Goal: Task Accomplishment & Management: Use online tool/utility

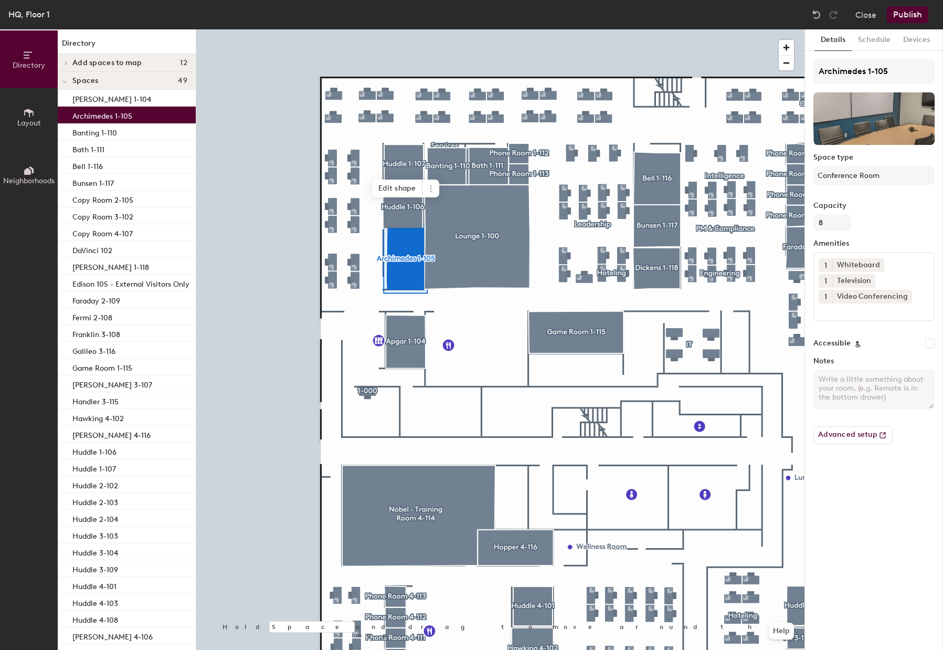
click at [28, 115] on icon at bounding box center [29, 113] width 12 height 12
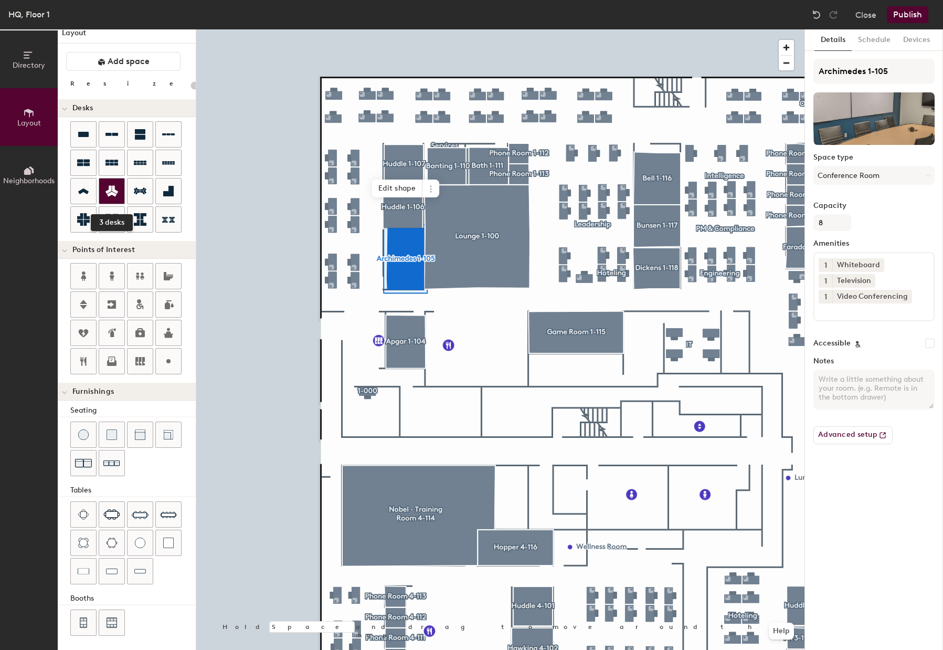
scroll to position [13, 0]
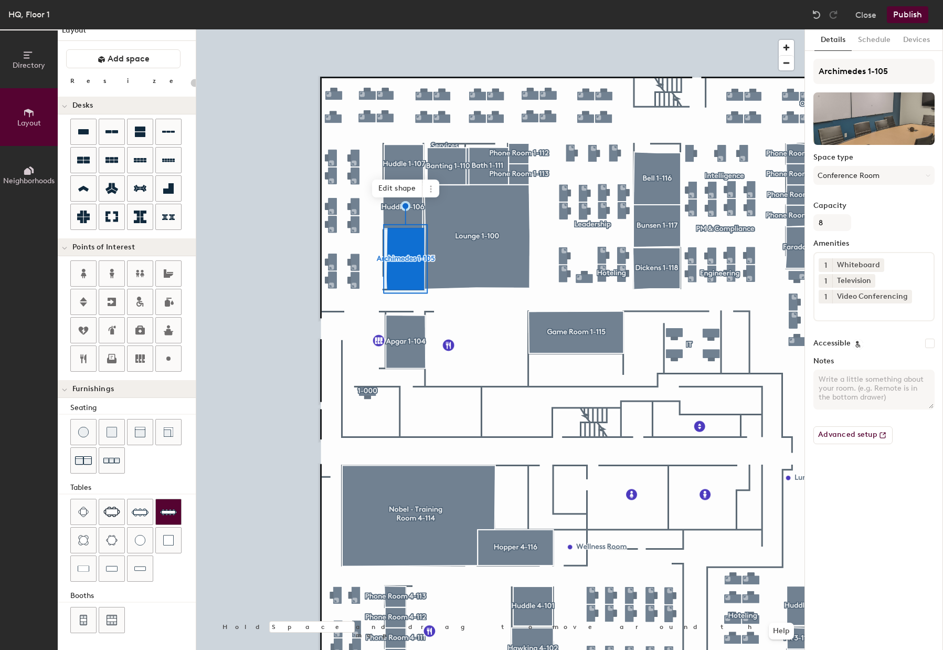
click at [176, 511] on img at bounding box center [168, 511] width 17 height 17
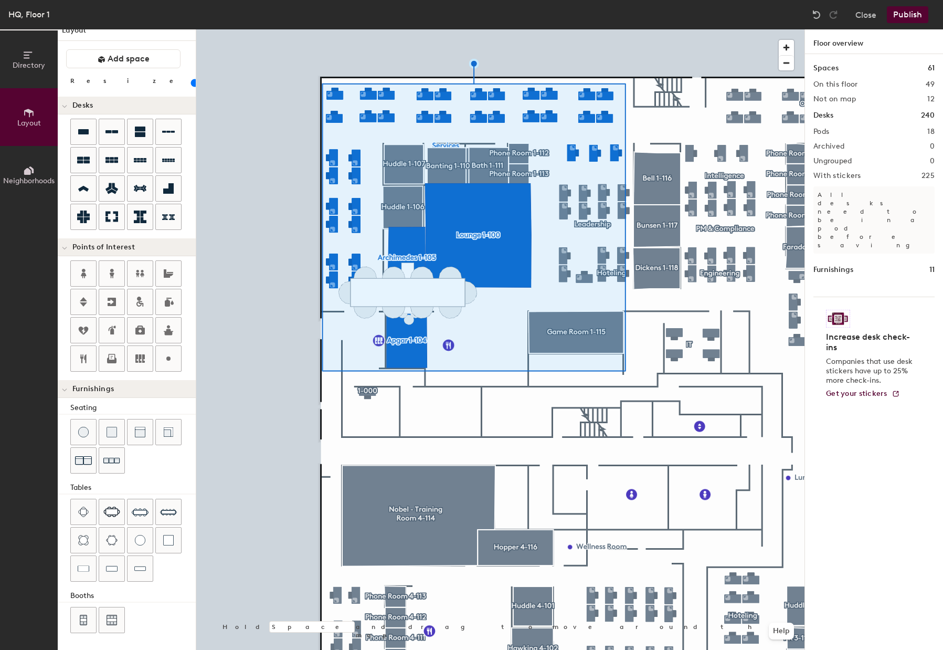
click at [442, 29] on div at bounding box center [500, 29] width 608 height 0
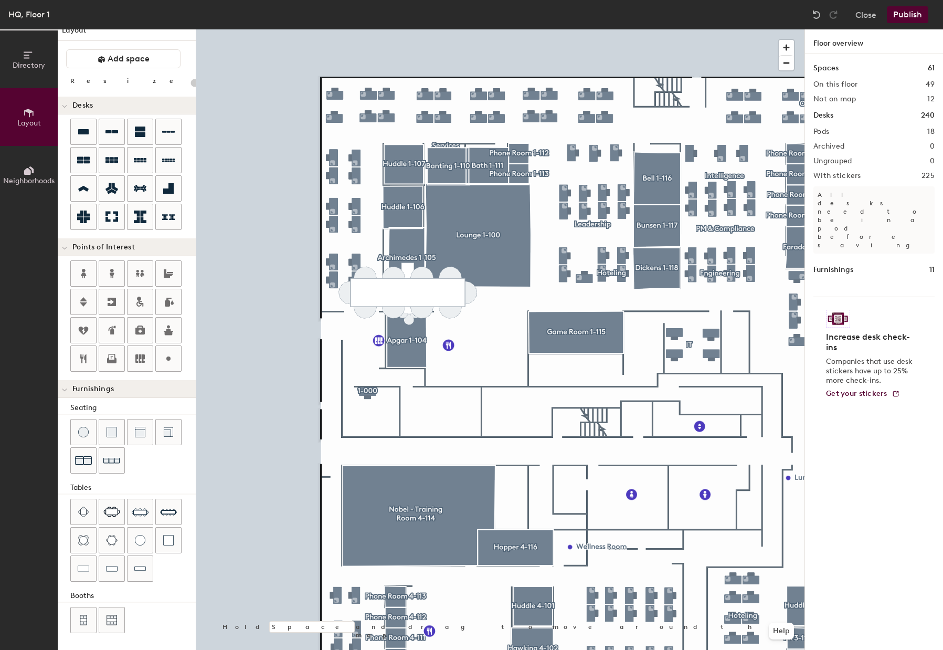
click at [444, 29] on div at bounding box center [500, 29] width 608 height 0
click at [386, 29] on div at bounding box center [500, 29] width 608 height 0
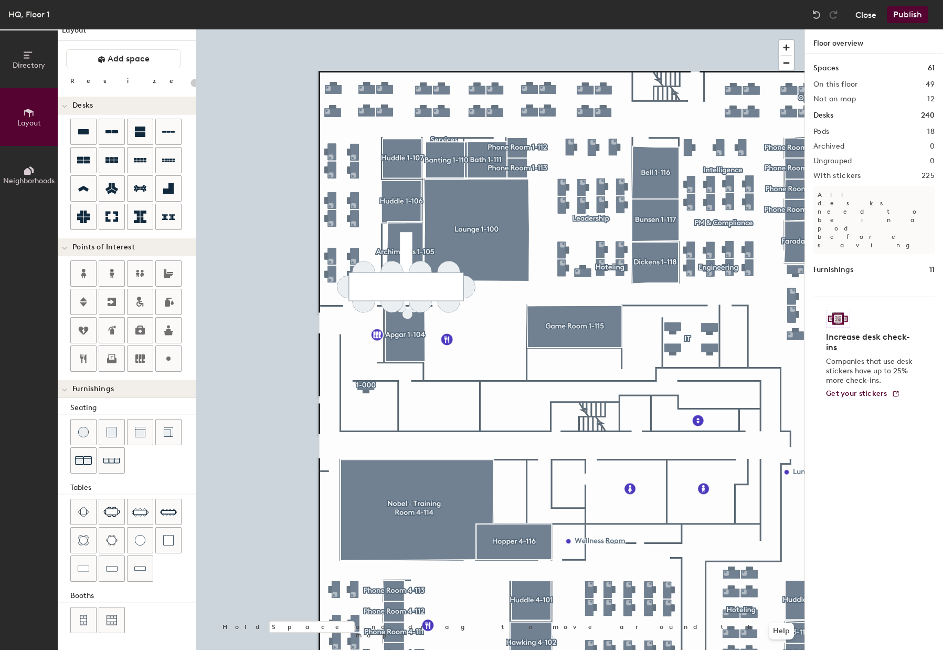
click at [861, 16] on button "Close" at bounding box center [866, 14] width 21 height 17
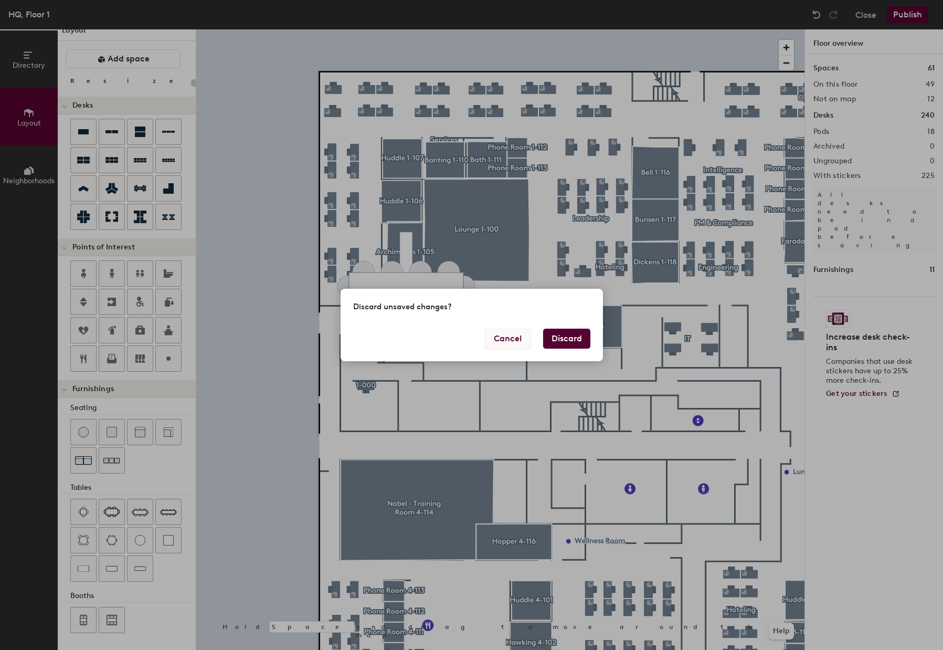
click at [497, 341] on button "Cancel" at bounding box center [508, 339] width 46 height 20
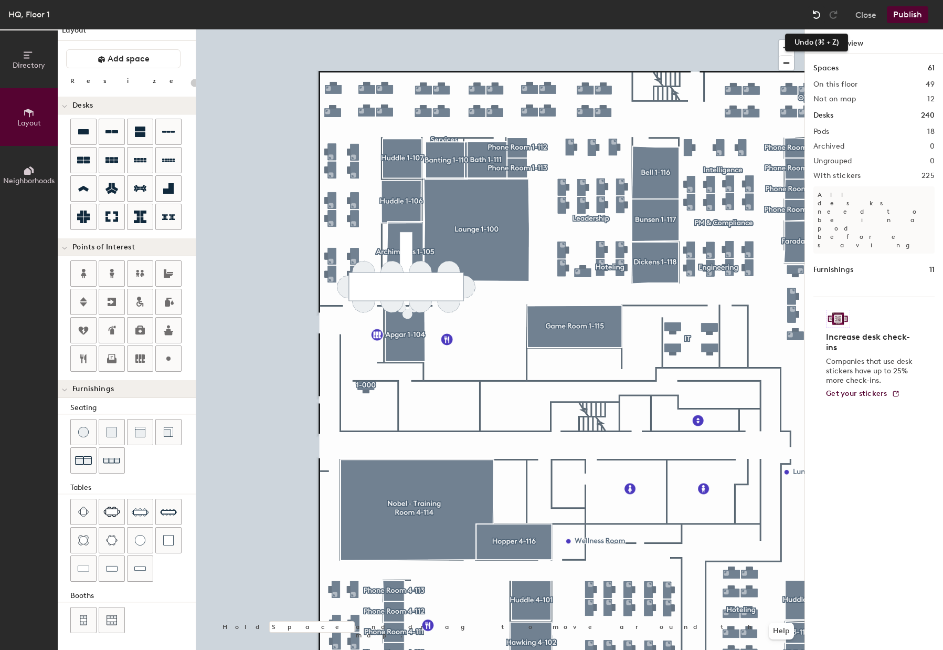
click at [821, 14] on img at bounding box center [817, 14] width 11 height 11
click at [818, 14] on img at bounding box center [817, 14] width 11 height 11
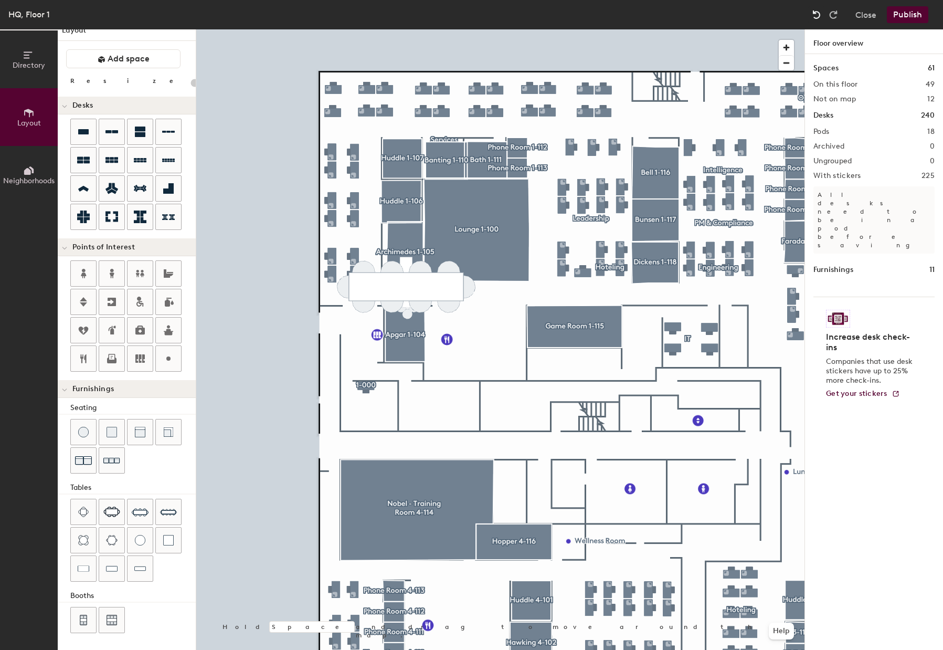
click at [818, 14] on img at bounding box center [817, 14] width 11 height 11
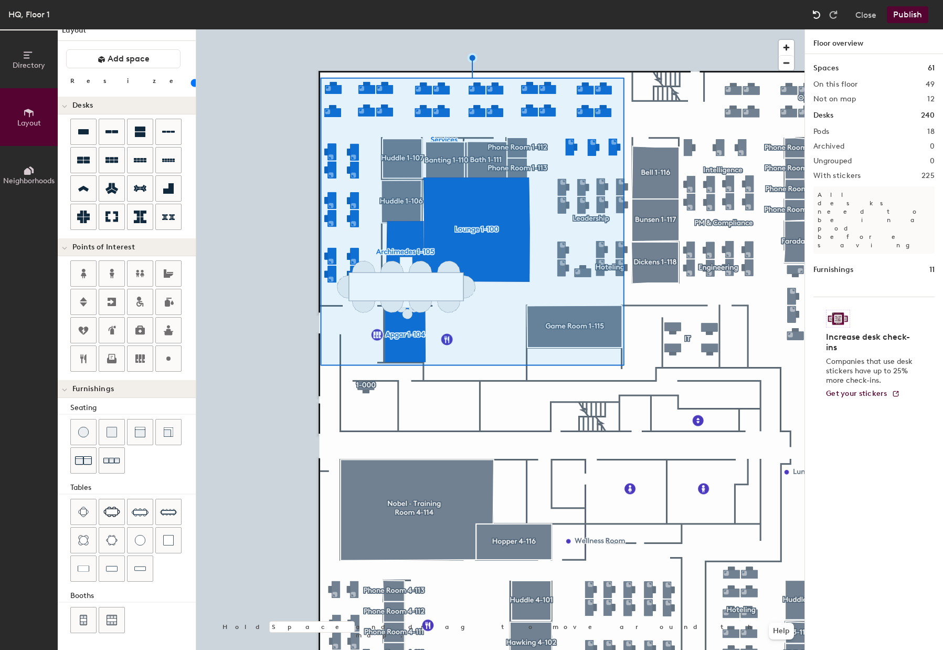
click at [818, 14] on img at bounding box center [817, 14] width 11 height 11
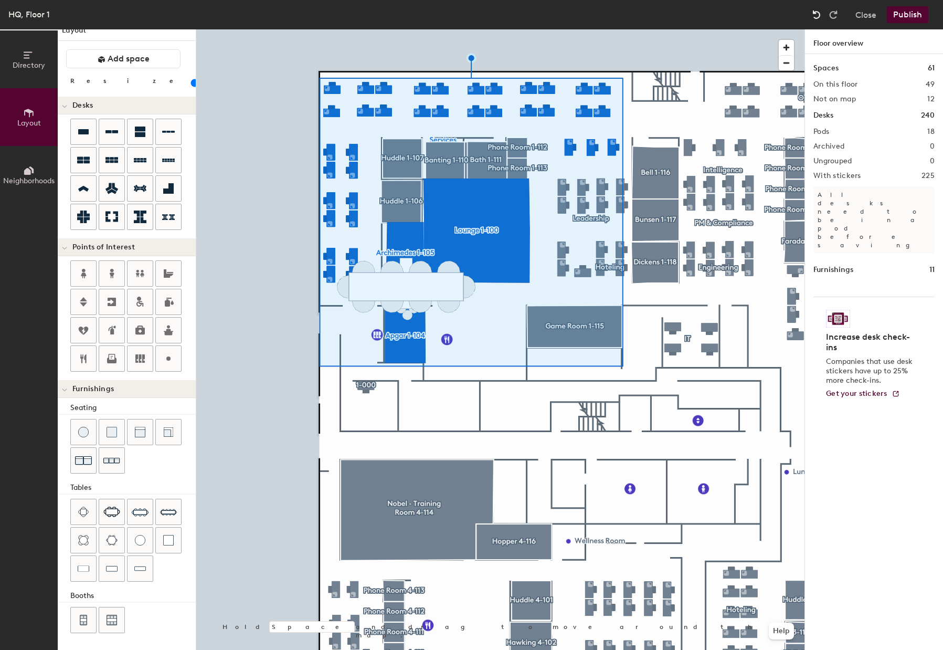
click at [818, 14] on img at bounding box center [817, 14] width 11 height 11
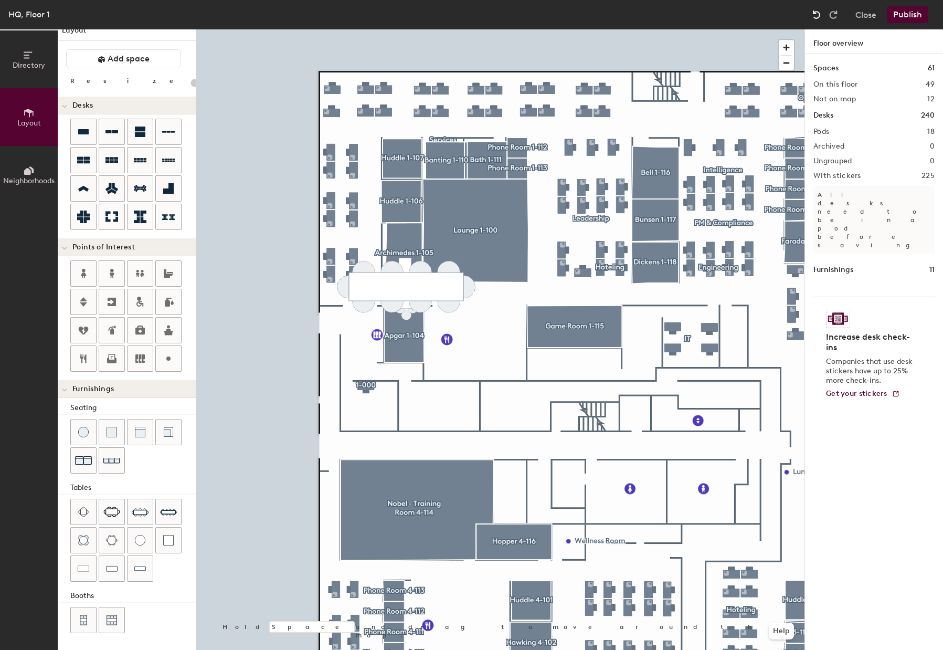
click at [818, 14] on img at bounding box center [817, 14] width 11 height 11
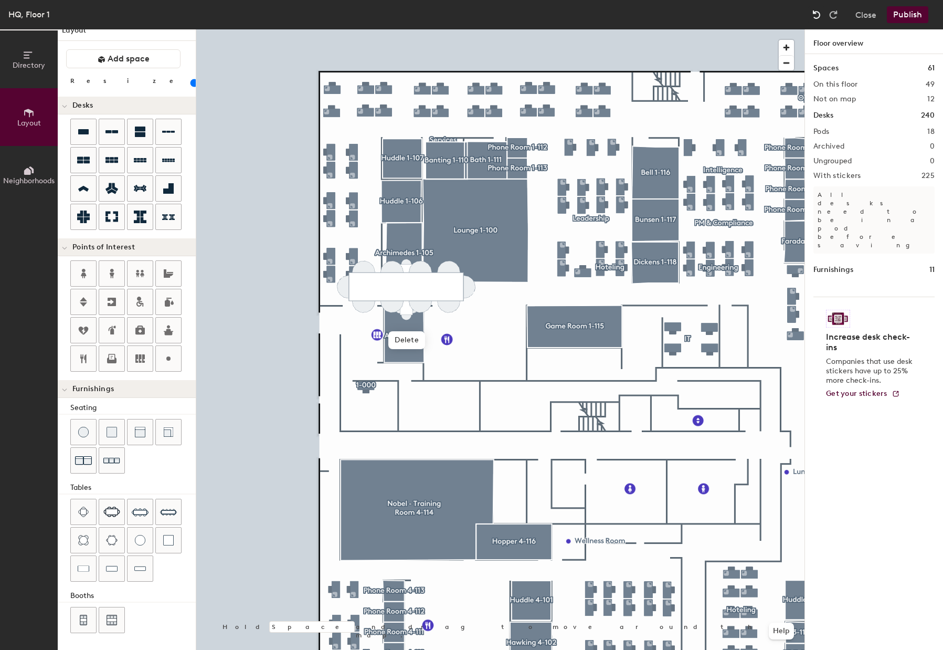
click at [818, 14] on img at bounding box center [817, 14] width 11 height 11
click at [817, 13] on img at bounding box center [817, 14] width 11 height 11
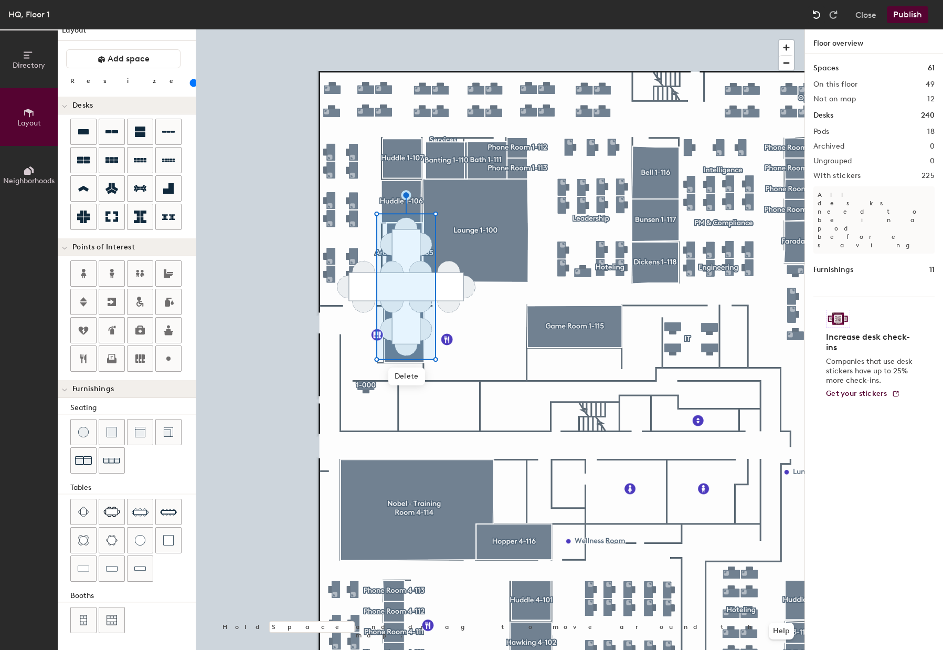
click at [817, 13] on img at bounding box center [817, 14] width 11 height 11
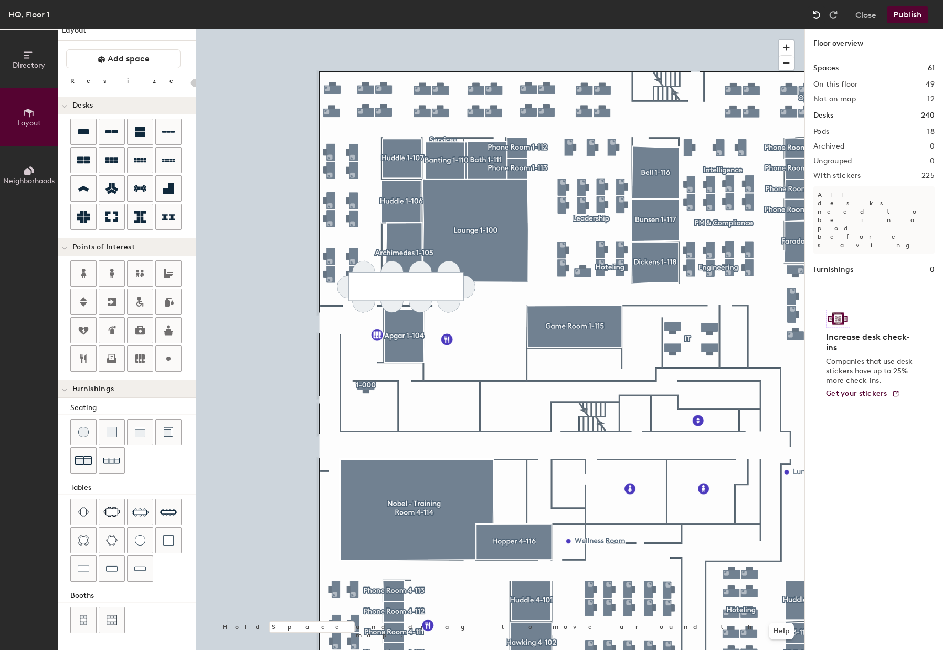
click at [817, 13] on img at bounding box center [817, 14] width 11 height 11
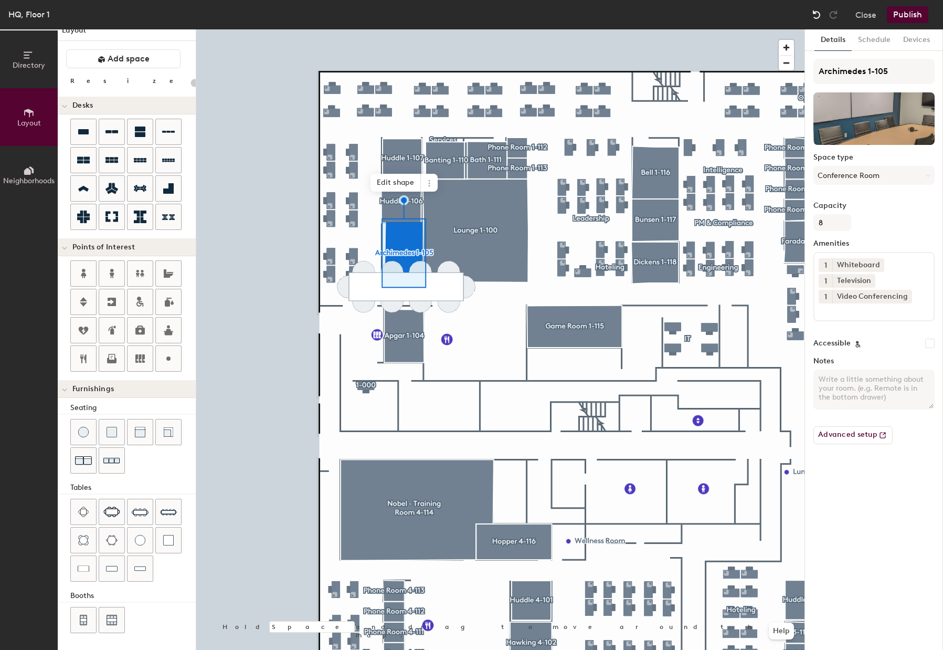
click at [817, 13] on img at bounding box center [817, 14] width 11 height 11
click at [864, 8] on button "Close" at bounding box center [866, 14] width 21 height 17
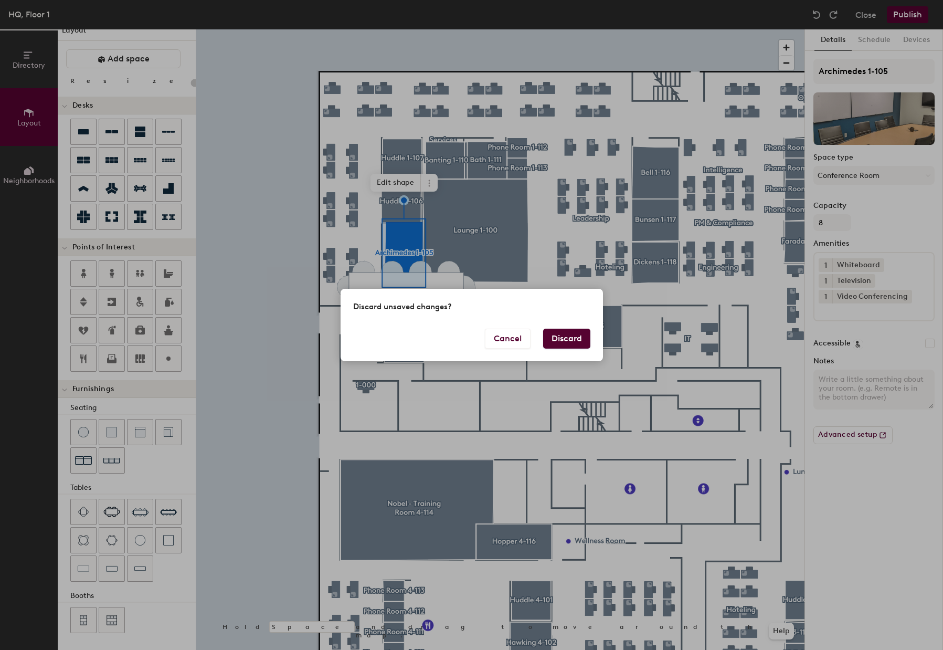
click at [563, 347] on button "Discard" at bounding box center [566, 339] width 47 height 20
type input "20"
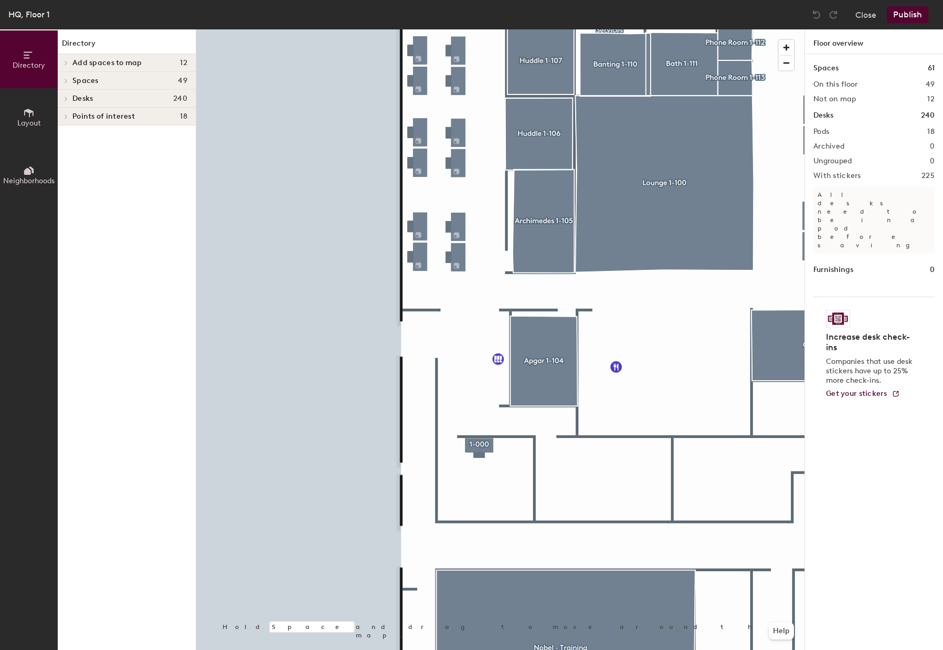
click at [28, 114] on icon at bounding box center [29, 113] width 12 height 12
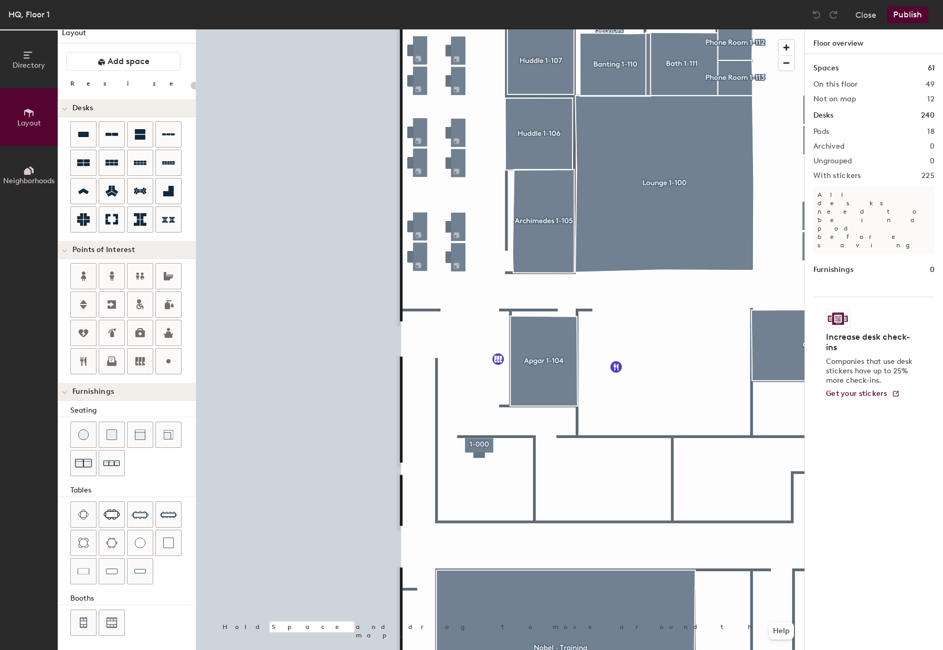
scroll to position [13, 0]
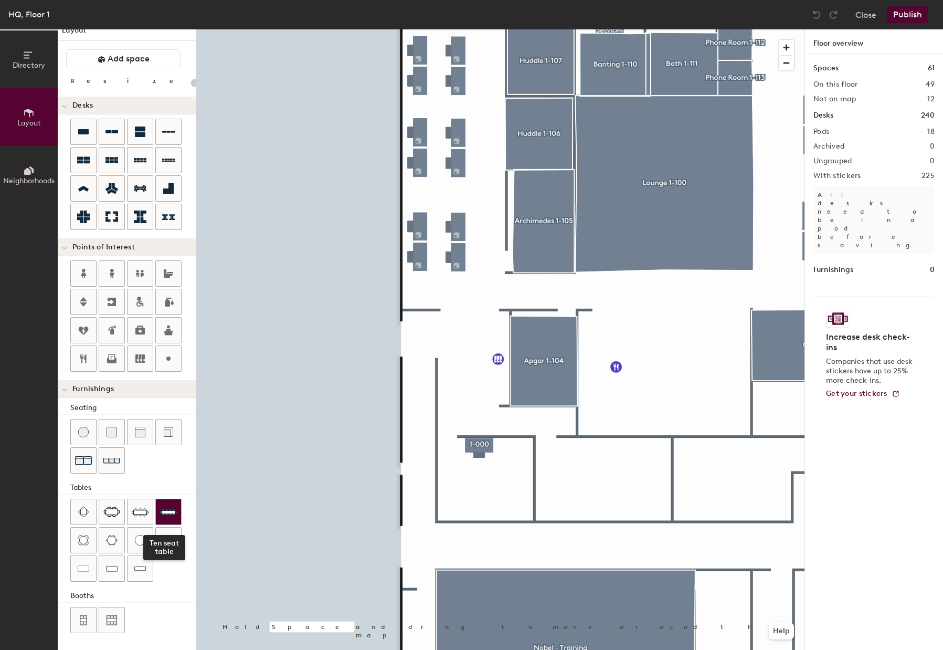
click at [170, 507] on img at bounding box center [168, 511] width 17 height 17
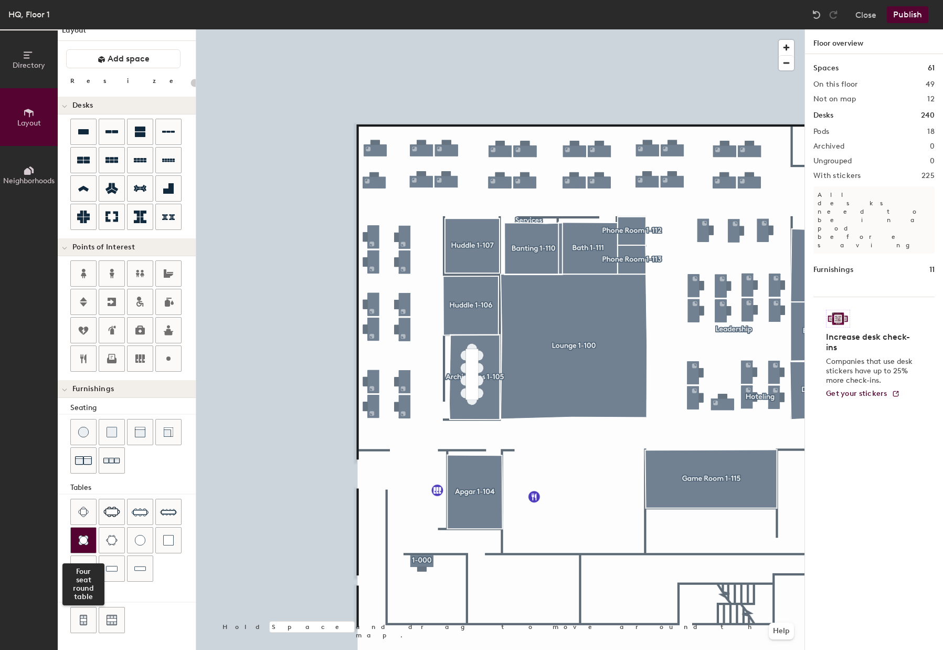
click at [88, 542] on img at bounding box center [83, 540] width 11 height 11
click at [914, 10] on button "Publish" at bounding box center [907, 14] width 41 height 17
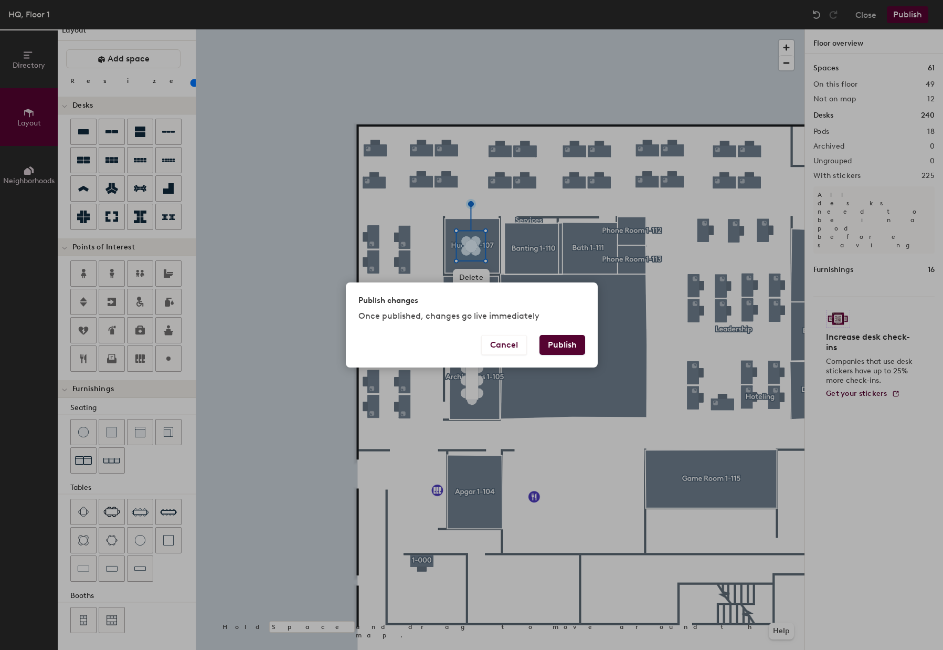
click at [568, 346] on button "Publish" at bounding box center [563, 345] width 46 height 20
type input "20"
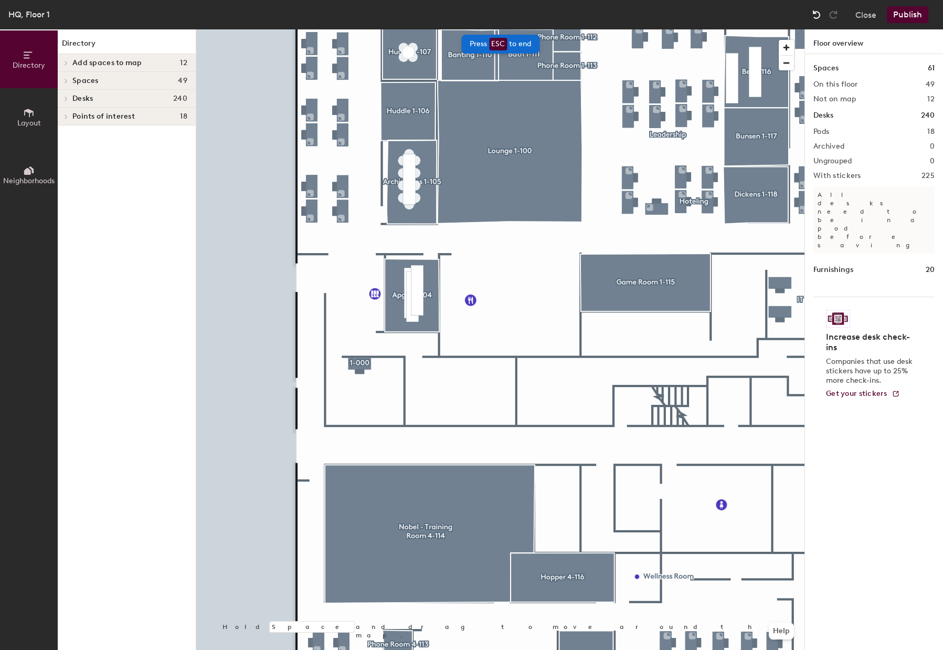
click at [820, 12] on img at bounding box center [817, 14] width 11 height 11
click at [412, 335] on span "Delete" at bounding box center [411, 340] width 37 height 18
click at [750, 123] on span "Delete" at bounding box center [756, 119] width 37 height 18
click at [23, 119] on span "Layout" at bounding box center [29, 123] width 24 height 9
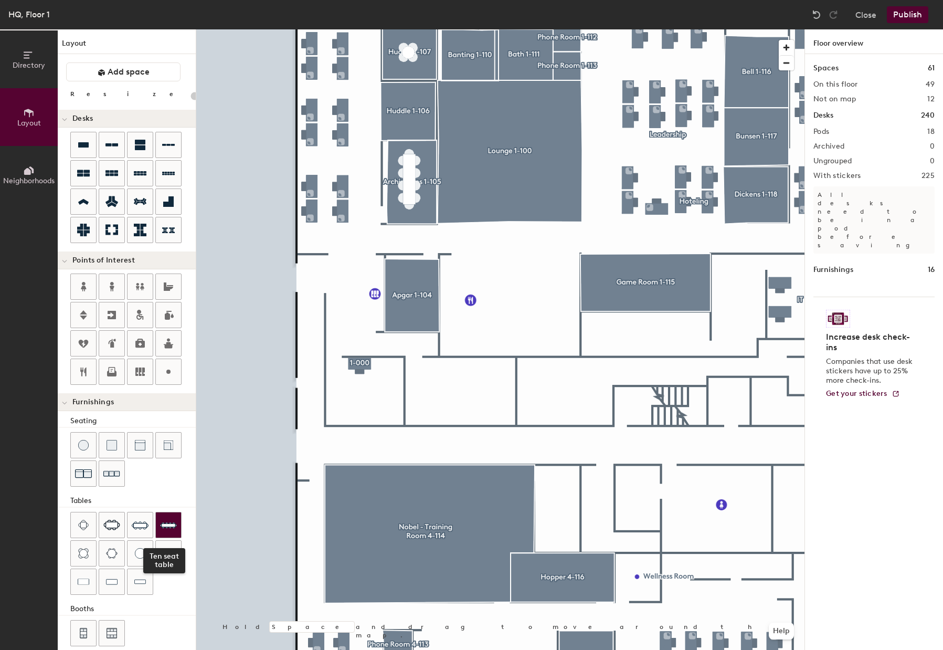
click at [166, 524] on img at bounding box center [168, 525] width 17 height 17
click at [162, 525] on img at bounding box center [168, 525] width 17 height 17
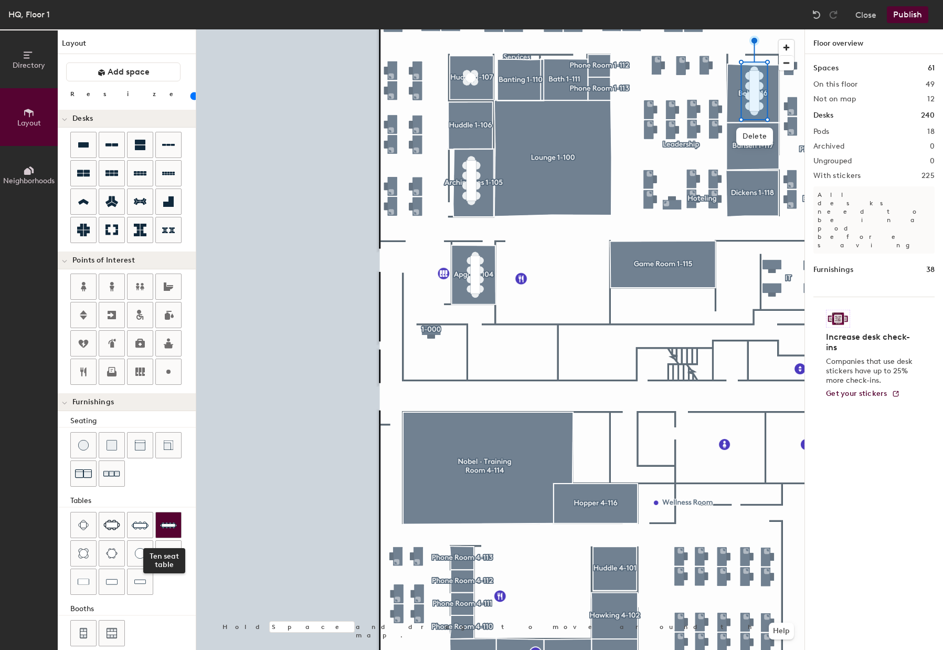
click at [174, 523] on img at bounding box center [168, 525] width 17 height 17
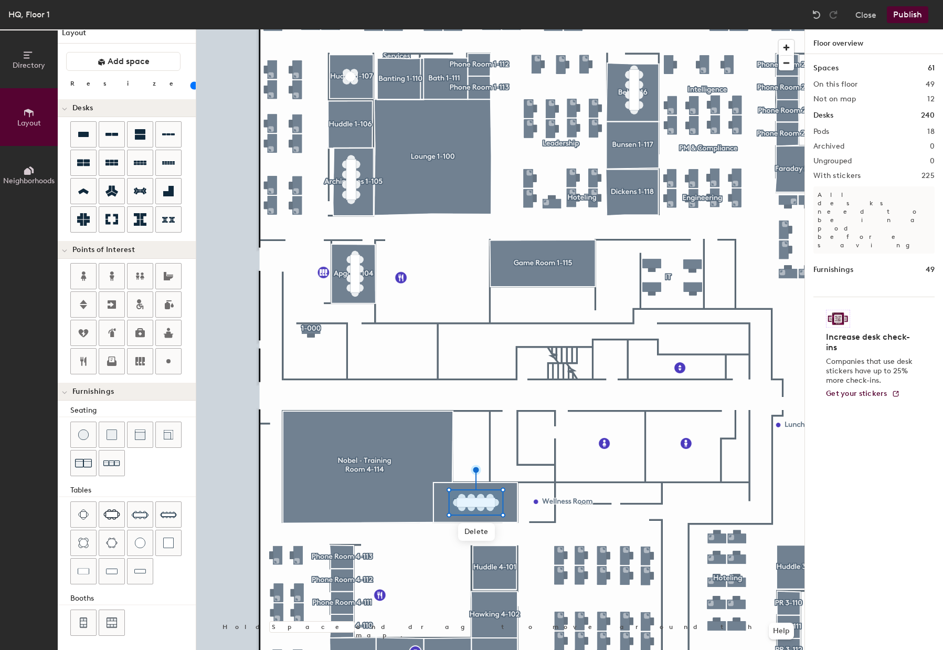
scroll to position [13, 0]
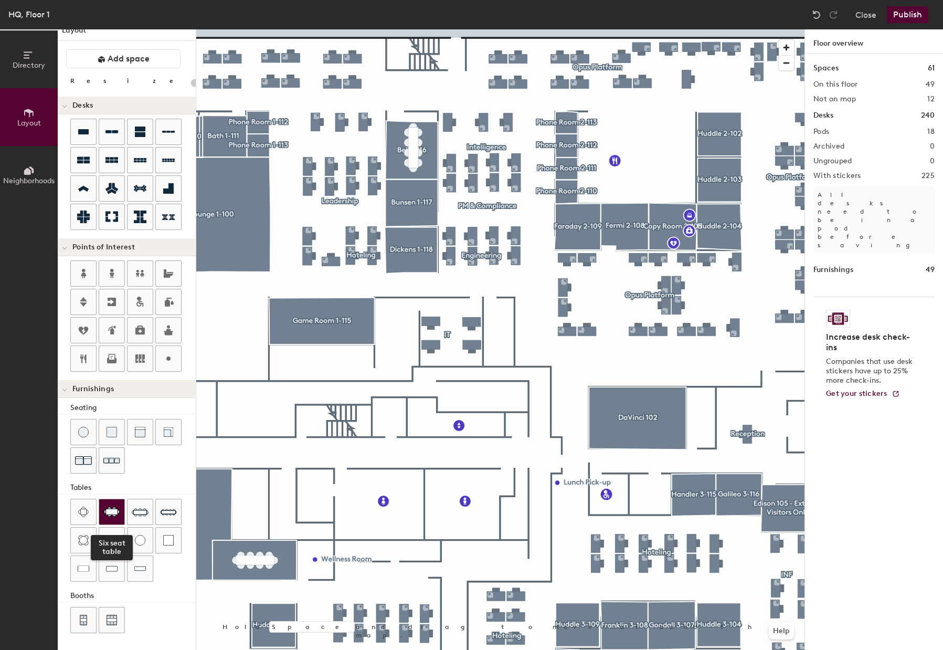
click at [113, 513] on img at bounding box center [111, 512] width 17 height 11
click at [108, 513] on img at bounding box center [111, 512] width 17 height 11
drag, startPoint x: 112, startPoint y: 511, endPoint x: 147, endPoint y: 518, distance: 35.9
click at [112, 510] on img at bounding box center [111, 512] width 17 height 11
click at [110, 513] on img at bounding box center [111, 512] width 17 height 11
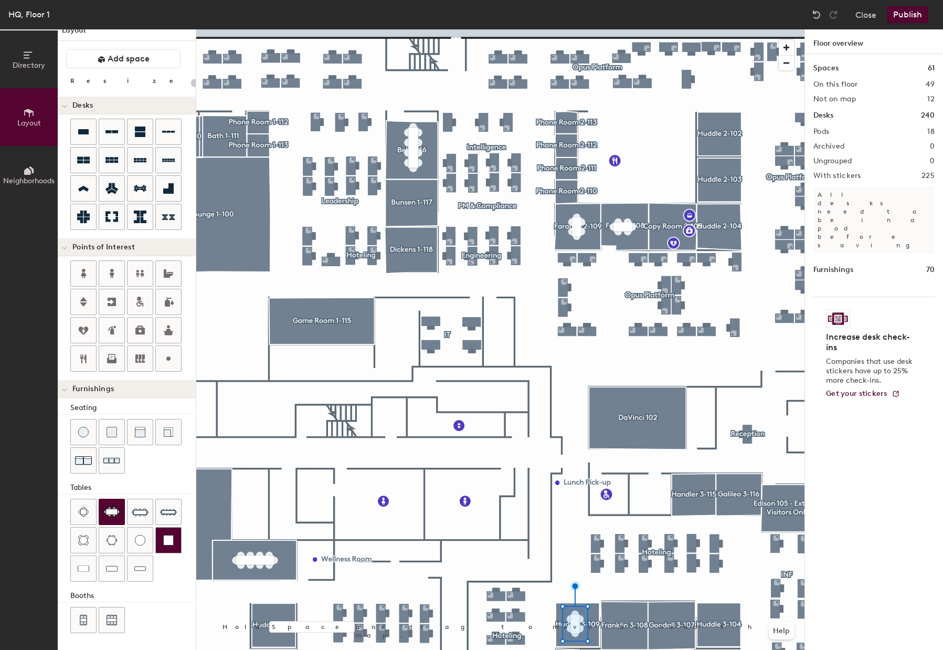
type input "20"
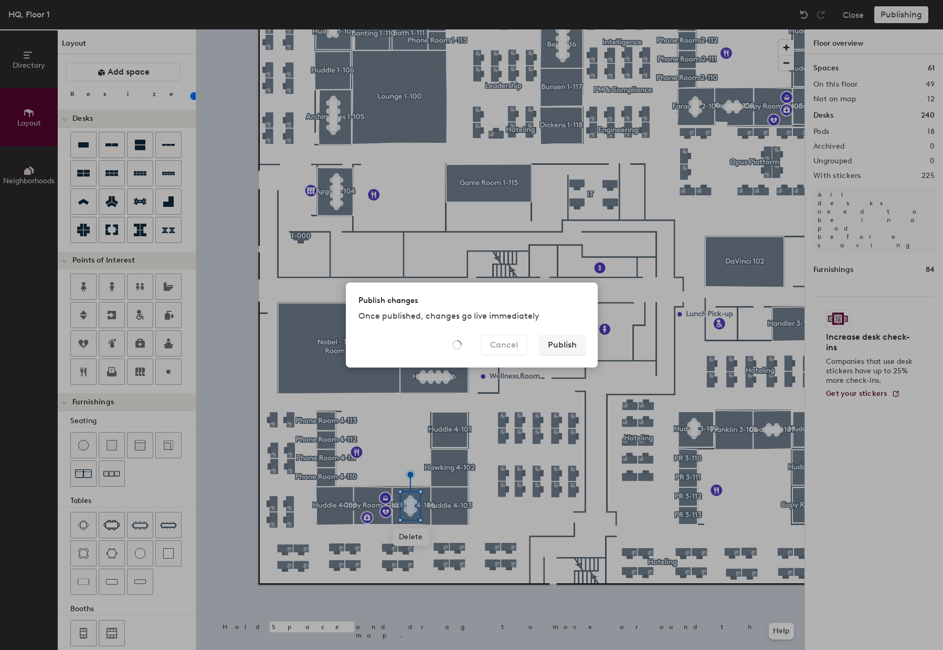
scroll to position [13, 0]
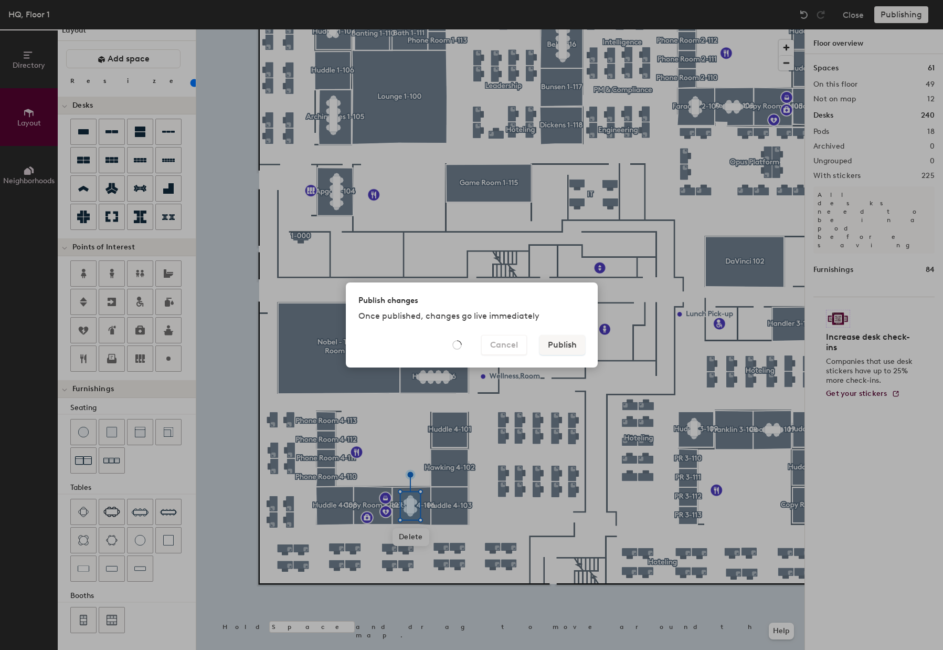
type input "20"
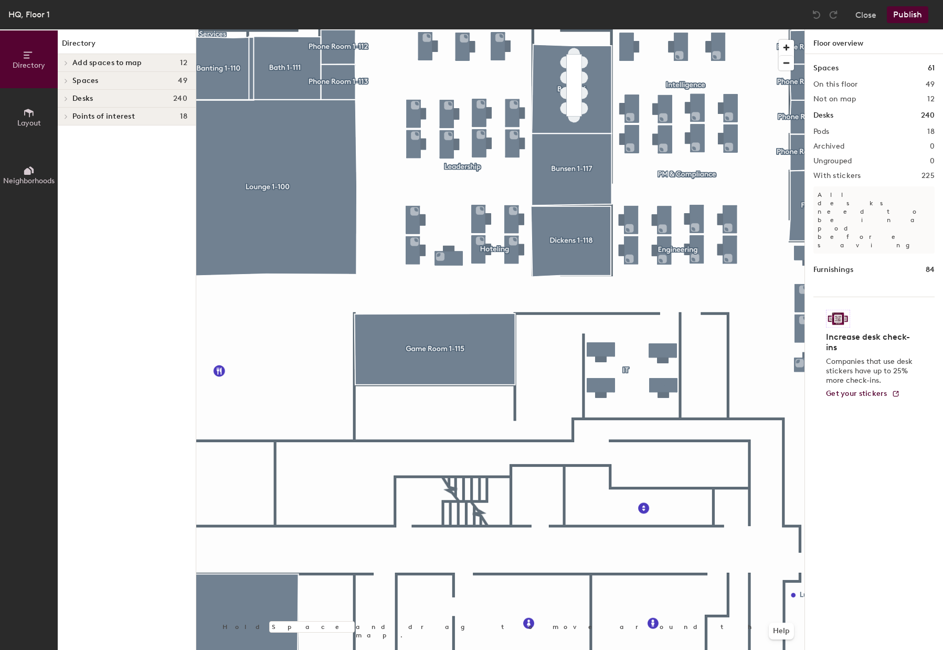
click at [33, 115] on icon at bounding box center [28, 113] width 9 height 8
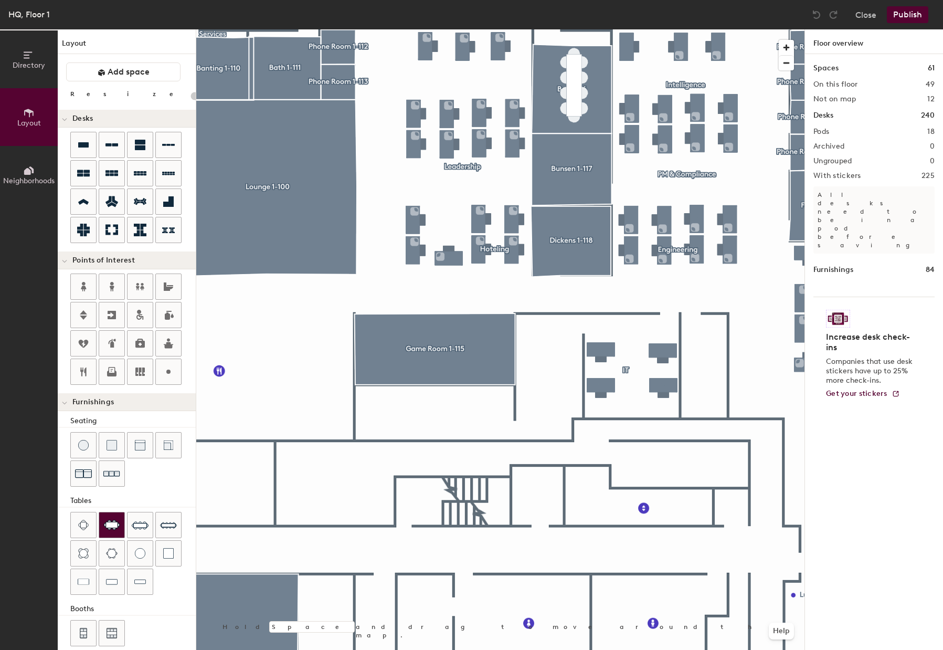
click at [119, 525] on img at bounding box center [111, 525] width 17 height 11
click at [114, 522] on img at bounding box center [111, 525] width 17 height 11
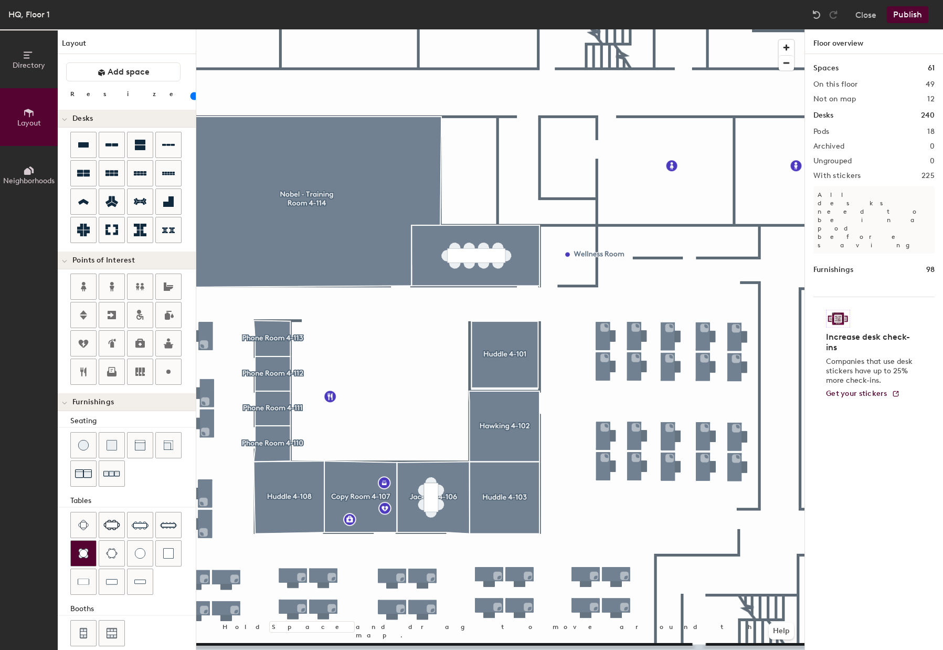
click at [86, 554] on img at bounding box center [83, 553] width 11 height 11
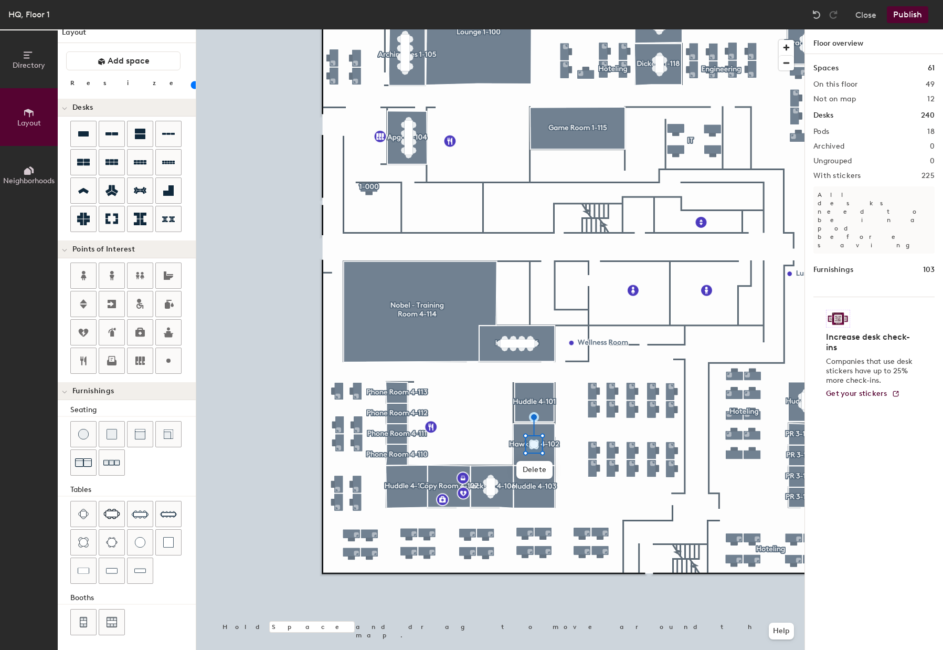
scroll to position [13, 0]
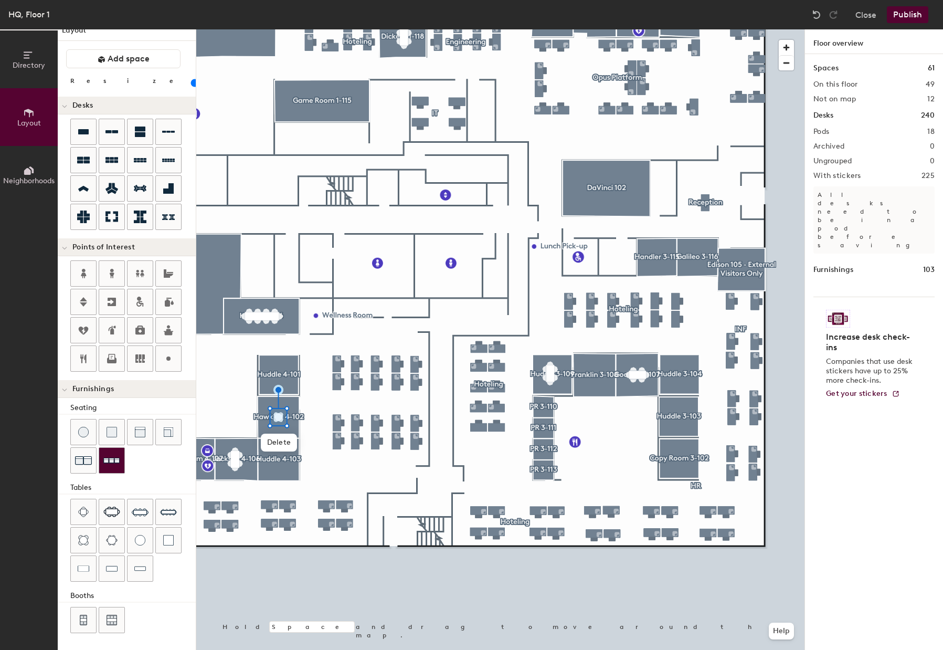
click at [108, 464] on img at bounding box center [111, 461] width 17 height 16
click at [106, 468] on img at bounding box center [111, 461] width 17 height 16
drag, startPoint x: 104, startPoint y: 469, endPoint x: 111, endPoint y: 468, distance: 6.8
click at [105, 469] on div at bounding box center [111, 460] width 25 height 25
click at [112, 567] on img at bounding box center [112, 568] width 12 height 11
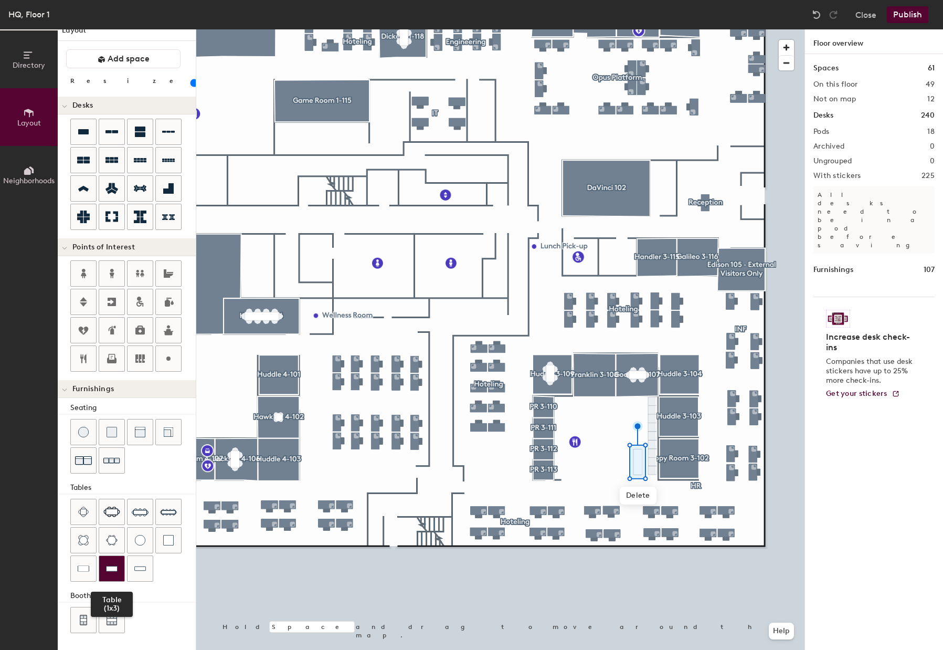
click at [122, 563] on div at bounding box center [111, 568] width 25 height 25
click at [119, 568] on div at bounding box center [111, 568] width 25 height 25
click at [591, 486] on span "Delete" at bounding box center [600, 485] width 37 height 18
click at [76, 565] on div at bounding box center [83, 568] width 25 height 25
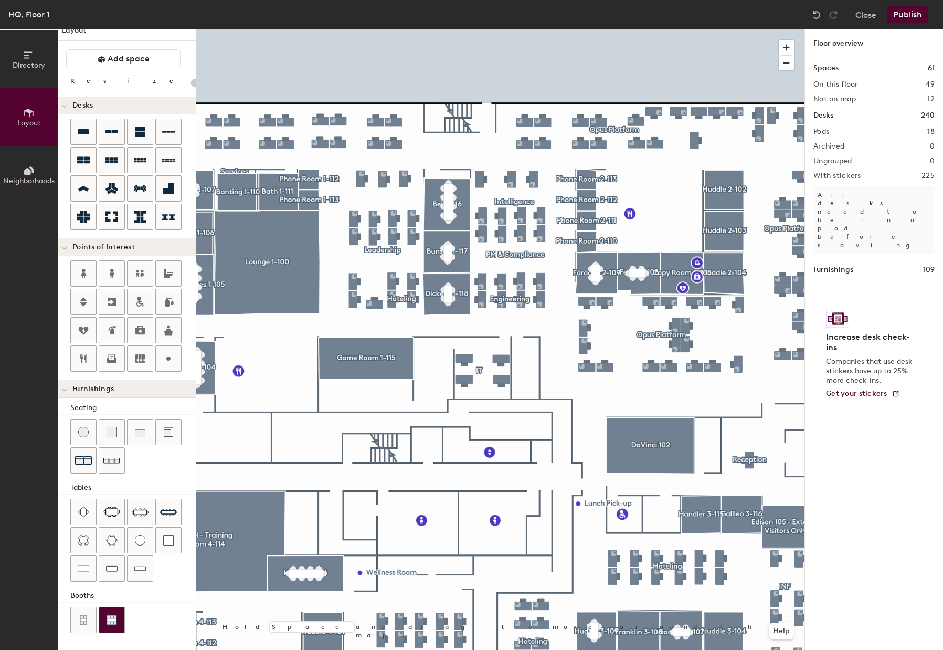
click at [112, 613] on div at bounding box center [111, 619] width 25 height 25
type input "40"
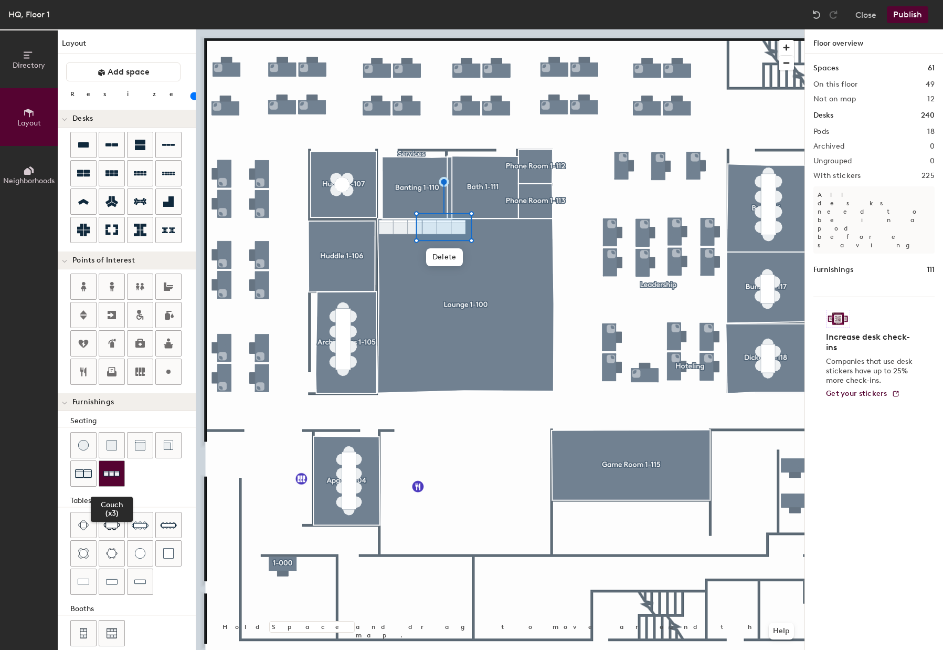
scroll to position [13, 0]
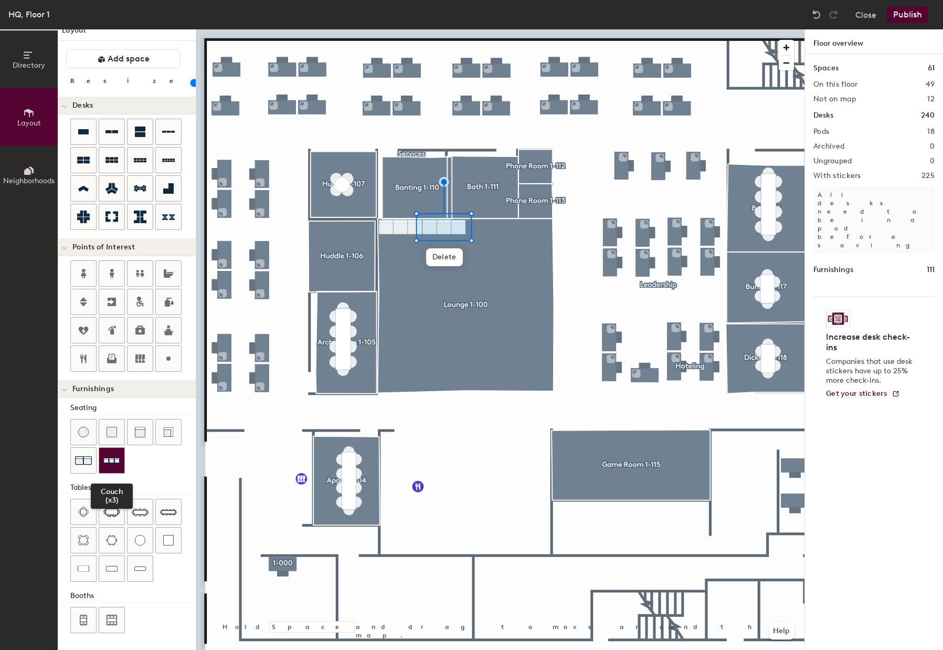
click at [102, 462] on div at bounding box center [111, 460] width 25 height 25
click at [120, 461] on img at bounding box center [111, 461] width 17 height 16
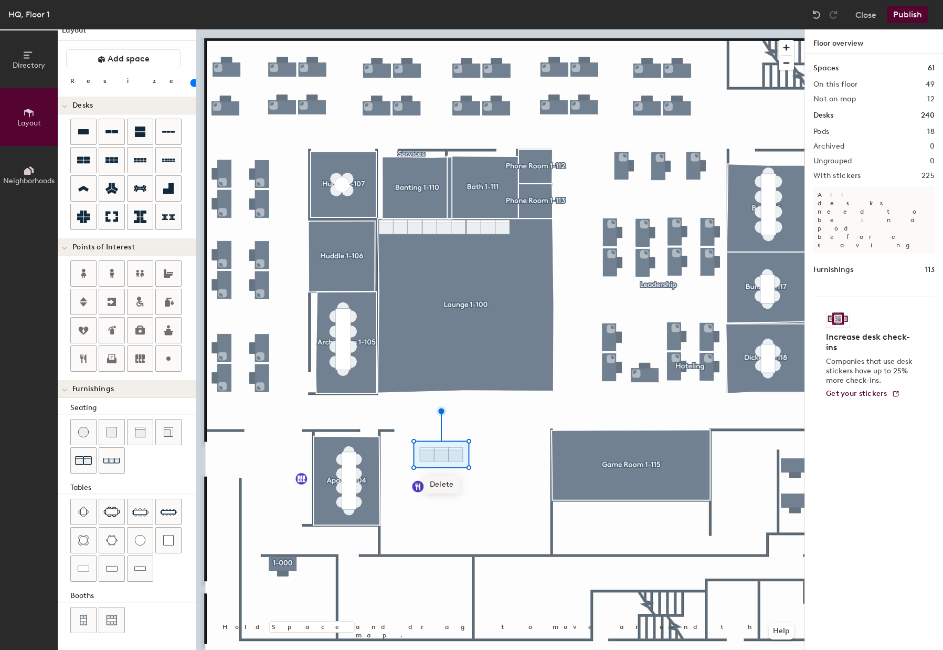
click at [435, 480] on span "Delete" at bounding box center [442, 485] width 37 height 18
click at [77, 464] on img at bounding box center [83, 460] width 17 height 17
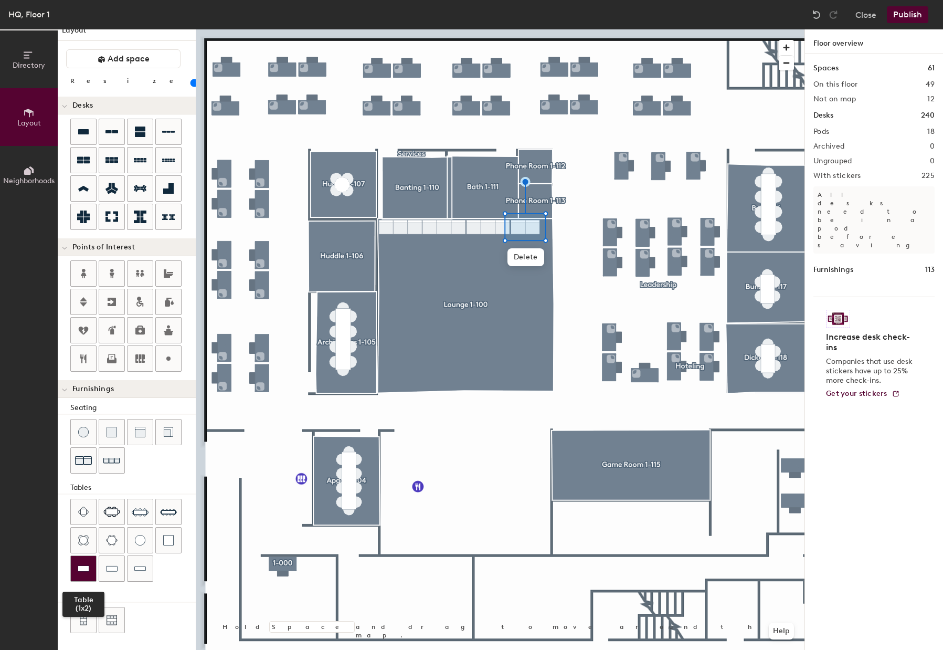
click at [88, 566] on img at bounding box center [84, 568] width 12 height 11
click at [87, 565] on img at bounding box center [84, 568] width 12 height 11
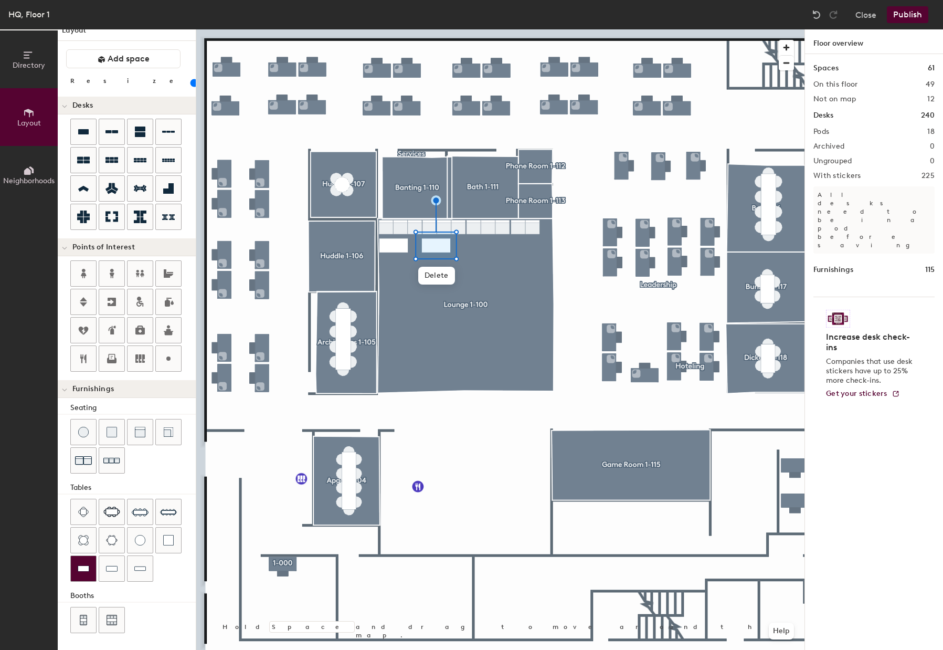
click at [83, 568] on img at bounding box center [84, 568] width 12 height 11
drag, startPoint x: 77, startPoint y: 570, endPoint x: 160, endPoint y: 534, distance: 90.8
click at [77, 569] on div at bounding box center [83, 568] width 25 height 25
click at [906, 14] on button "Publish" at bounding box center [907, 14] width 41 height 17
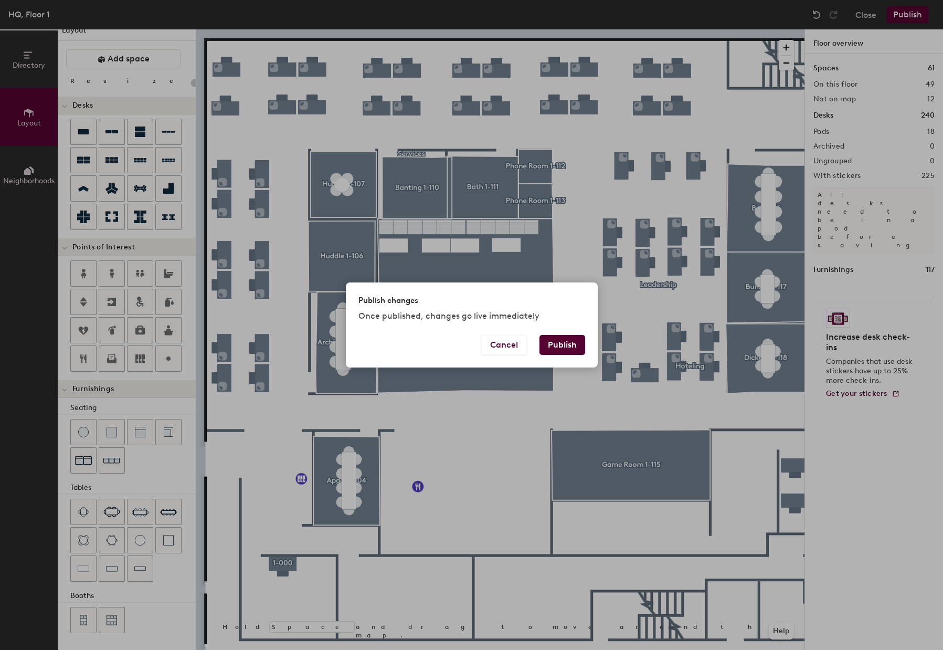
click at [574, 344] on button "Publish" at bounding box center [563, 345] width 46 height 20
type input "20"
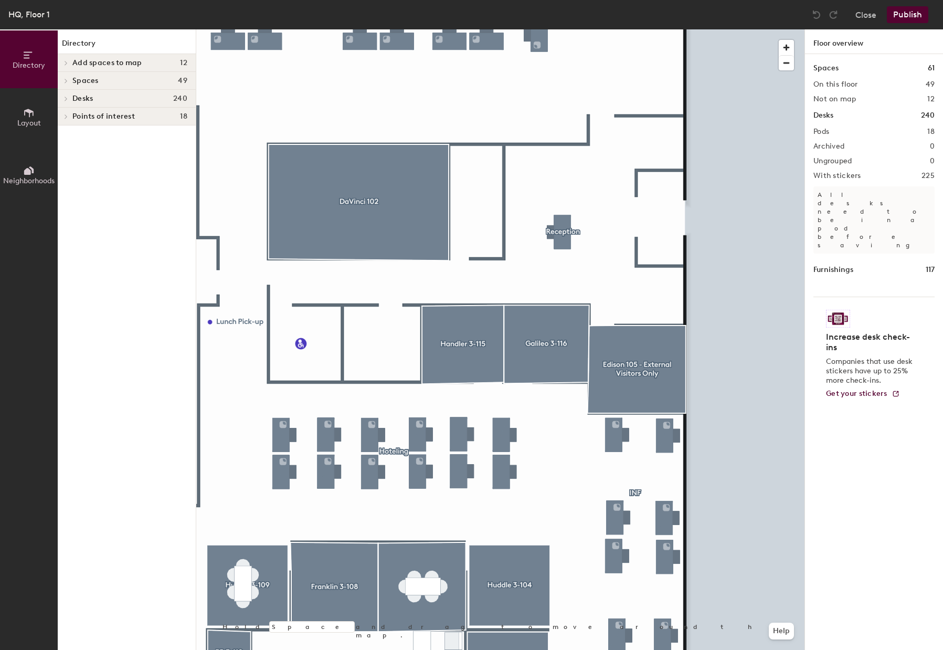
click at [34, 118] on icon at bounding box center [29, 113] width 12 height 12
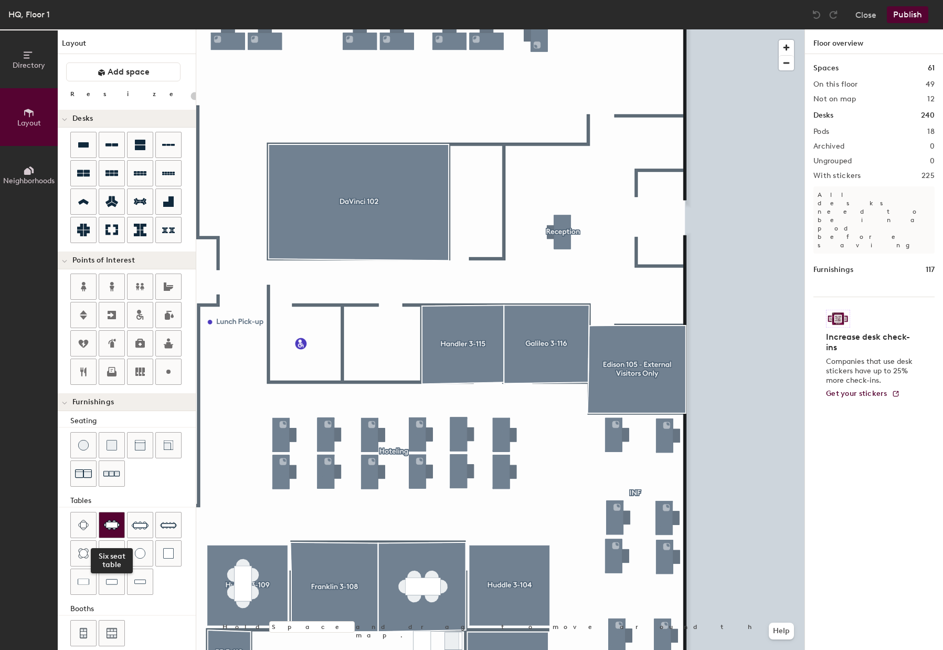
click at [110, 524] on img at bounding box center [111, 525] width 17 height 11
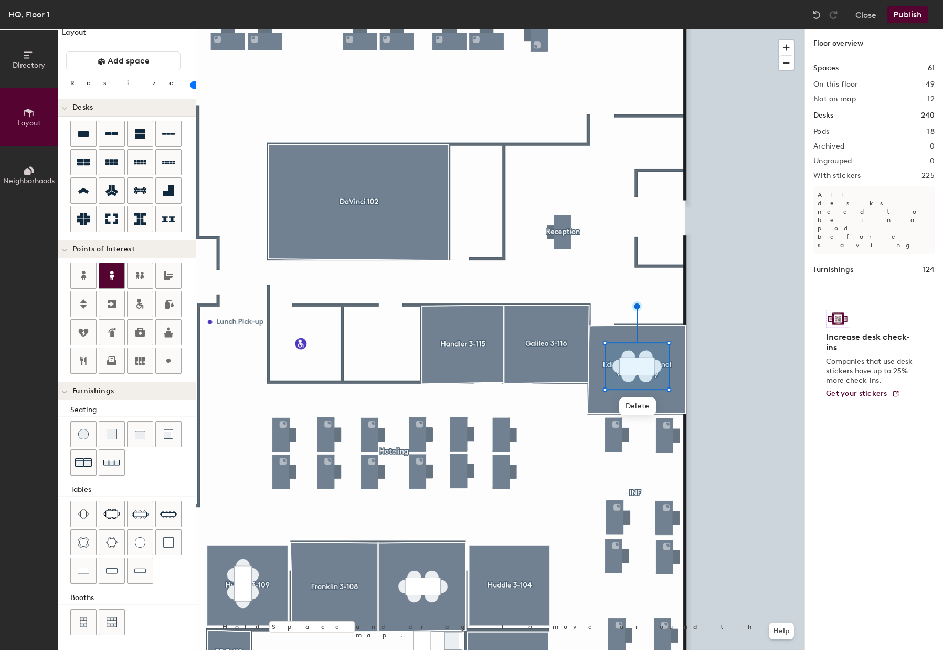
scroll to position [13, 0]
click at [905, 13] on button "Publish" at bounding box center [907, 14] width 41 height 17
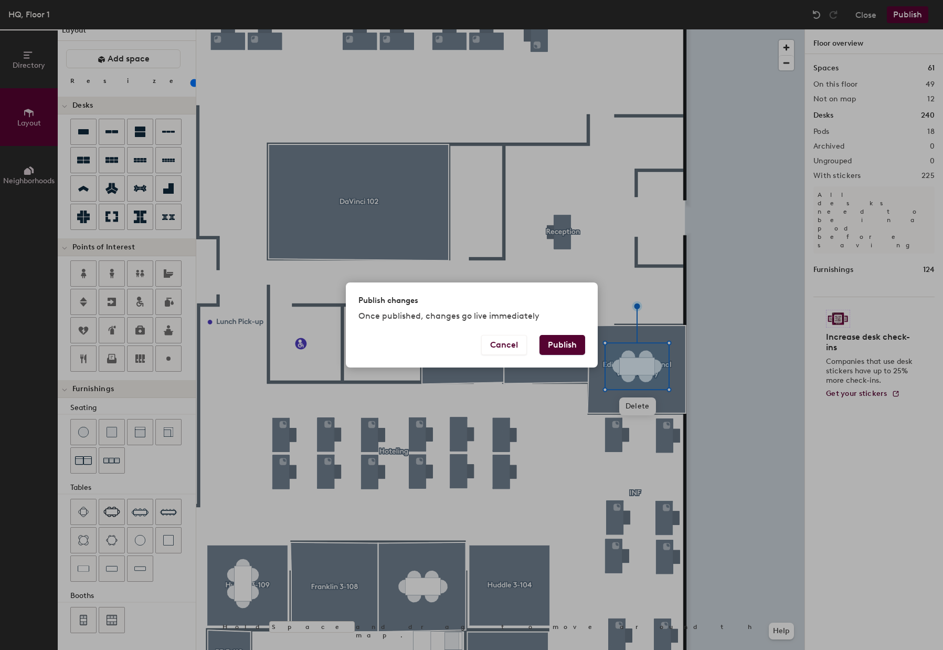
click at [568, 344] on button "Publish" at bounding box center [563, 345] width 46 height 20
type input "20"
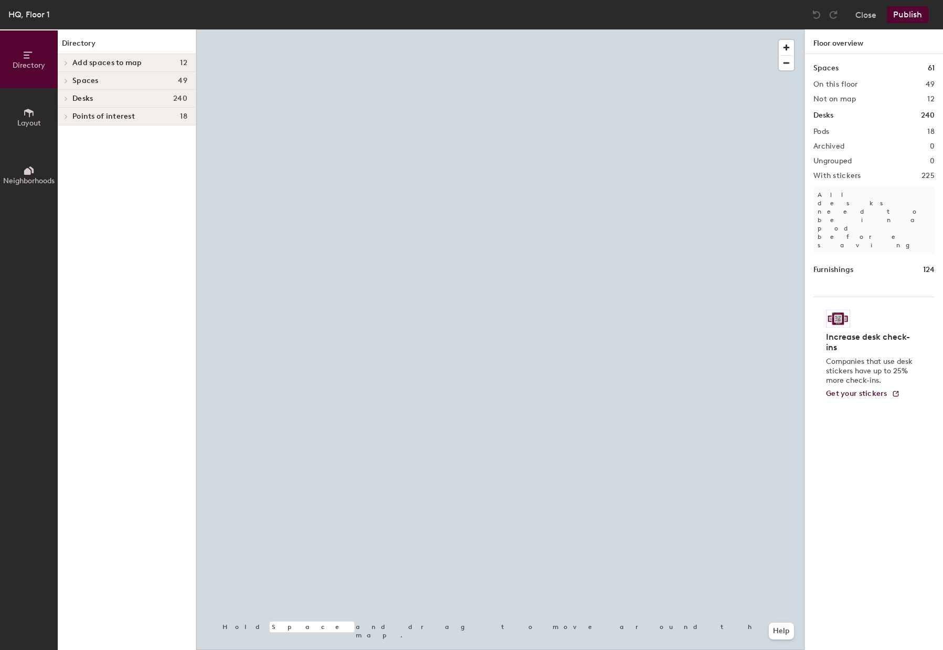
click at [30, 123] on span "Layout" at bounding box center [29, 123] width 24 height 9
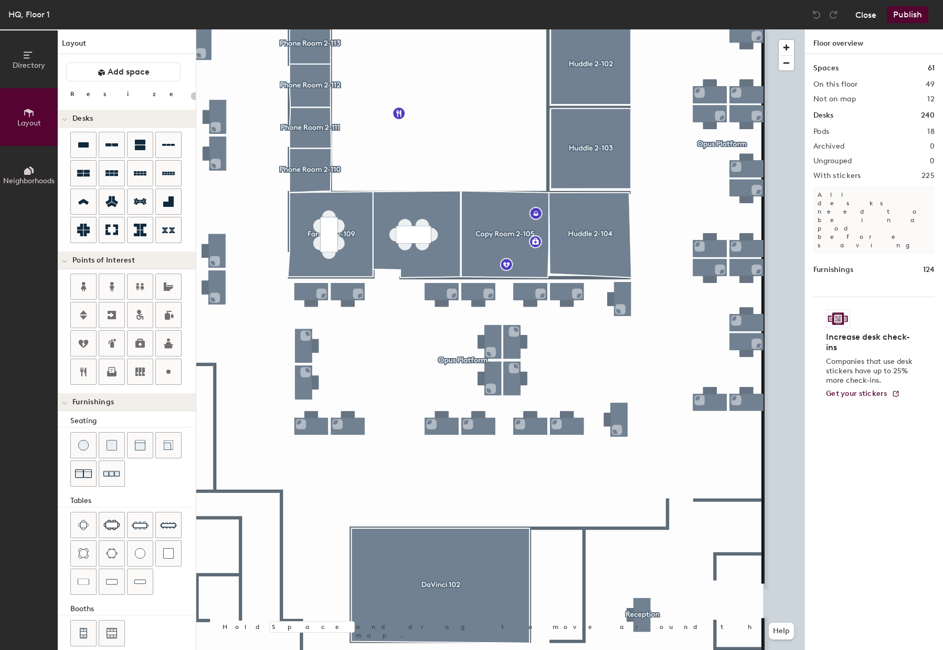
click at [868, 18] on button "Close" at bounding box center [866, 14] width 21 height 17
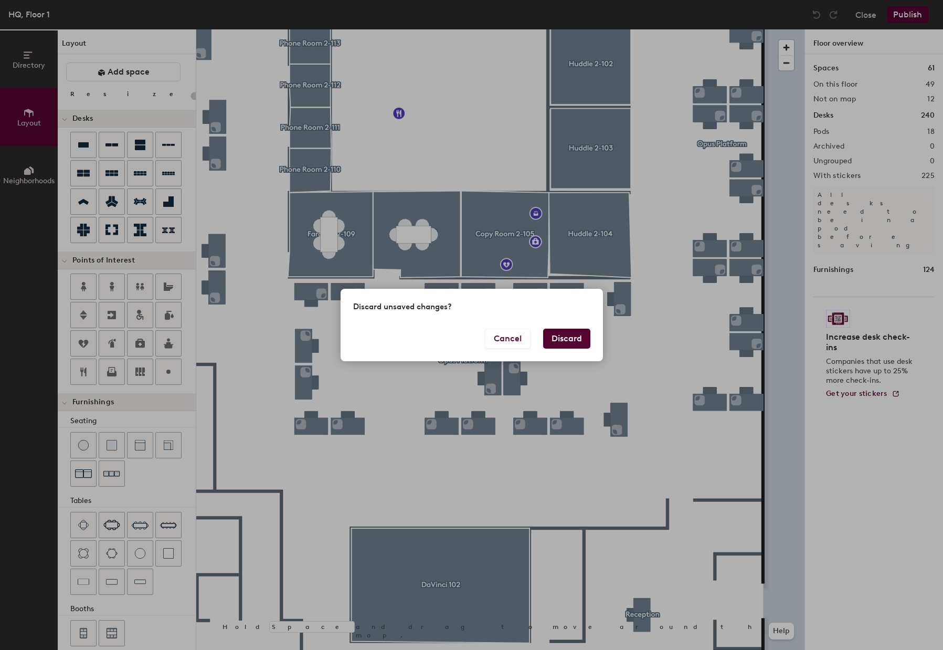
click at [562, 347] on button "Discard" at bounding box center [566, 339] width 47 height 20
type input "20"
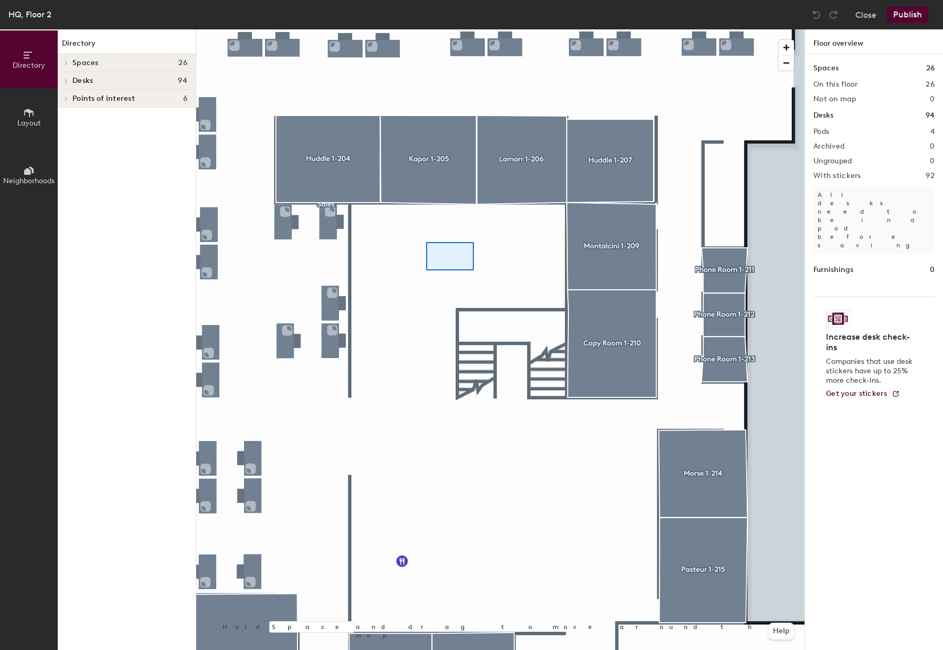
click at [465, 29] on div at bounding box center [500, 29] width 608 height 0
click at [18, 127] on span "Layout" at bounding box center [29, 123] width 24 height 9
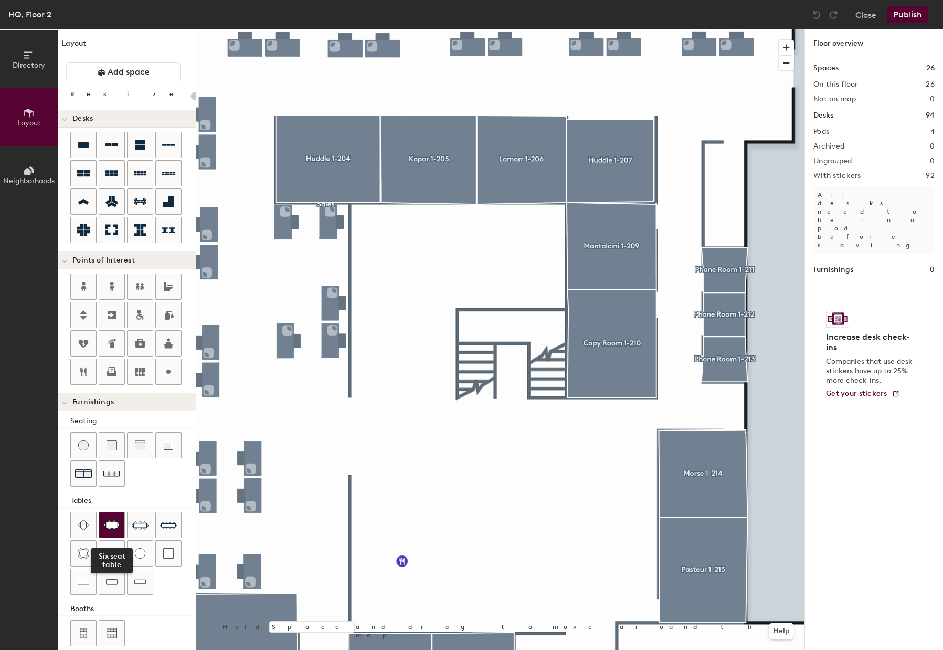
click at [110, 523] on img at bounding box center [111, 525] width 17 height 11
click at [108, 532] on div at bounding box center [111, 524] width 25 height 25
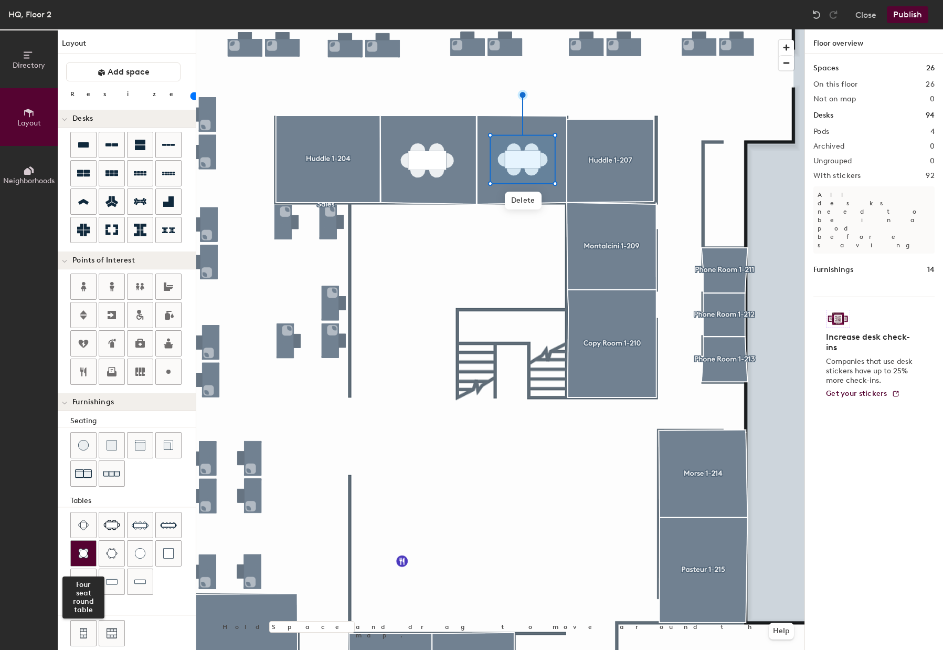
click at [88, 554] on img at bounding box center [83, 553] width 11 height 11
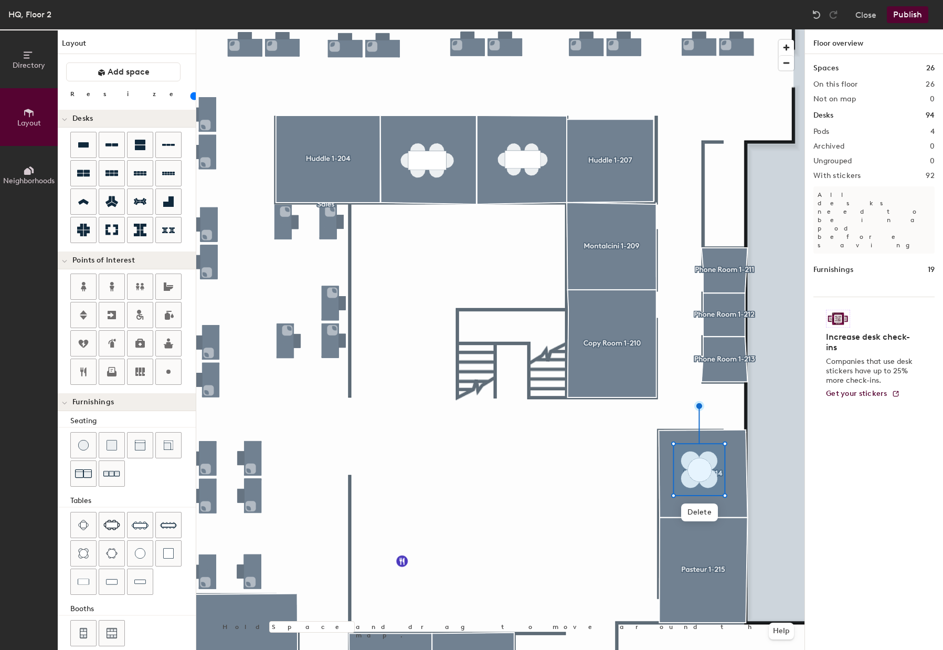
drag, startPoint x: 94, startPoint y: 96, endPoint x: 100, endPoint y: 96, distance: 5.8
click at [191, 96] on input "range" at bounding box center [191, 96] width 0 height 8
click at [138, 527] on img at bounding box center [140, 525] width 17 height 17
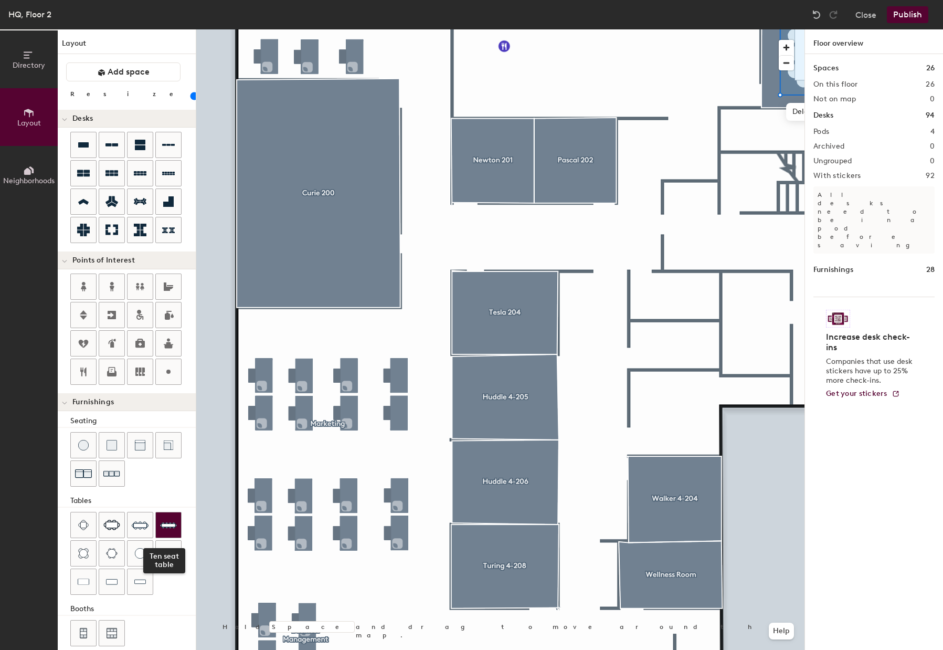
click at [157, 522] on div at bounding box center [168, 524] width 25 height 25
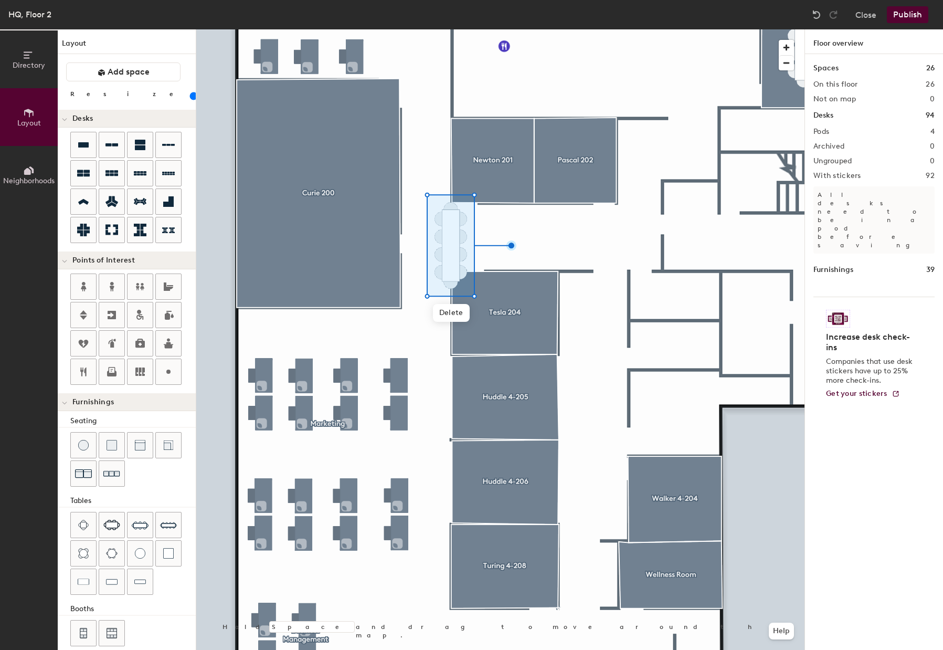
click at [191, 98] on input "range" at bounding box center [191, 96] width 0 height 8
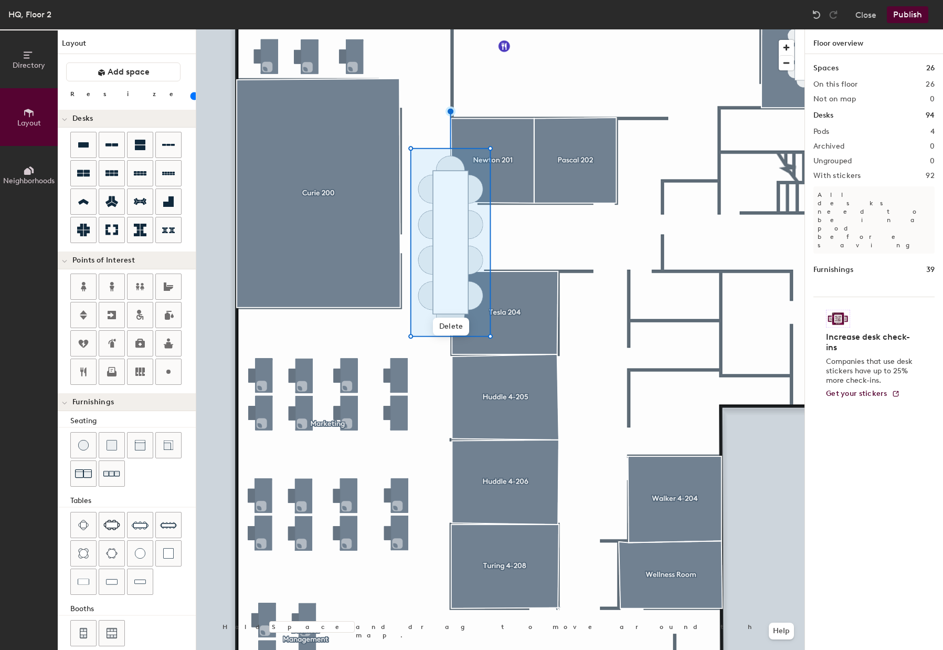
click at [191, 98] on input "range" at bounding box center [191, 96] width 0 height 8
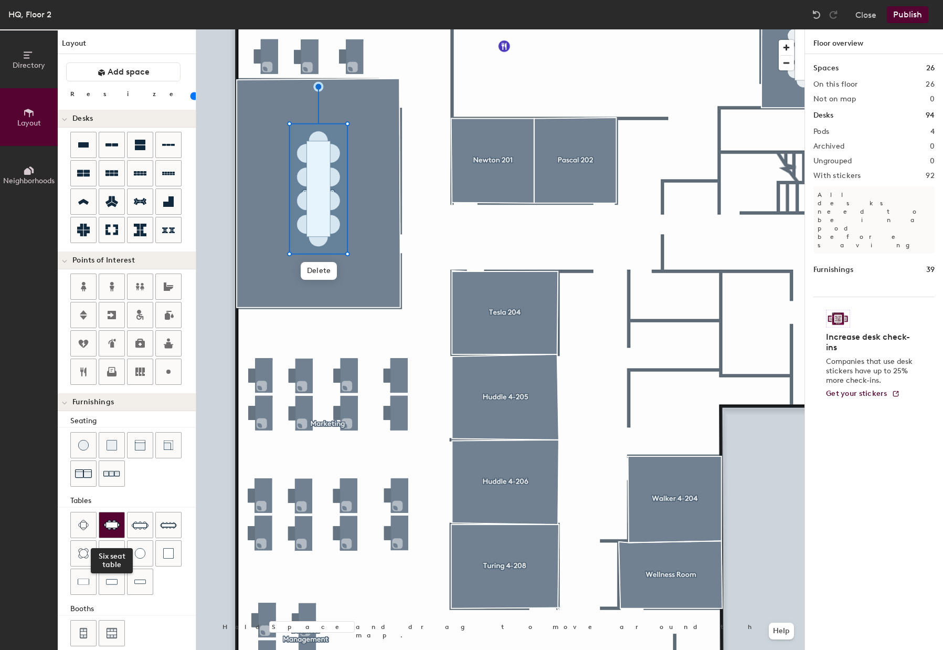
click at [119, 517] on div at bounding box center [111, 524] width 25 height 25
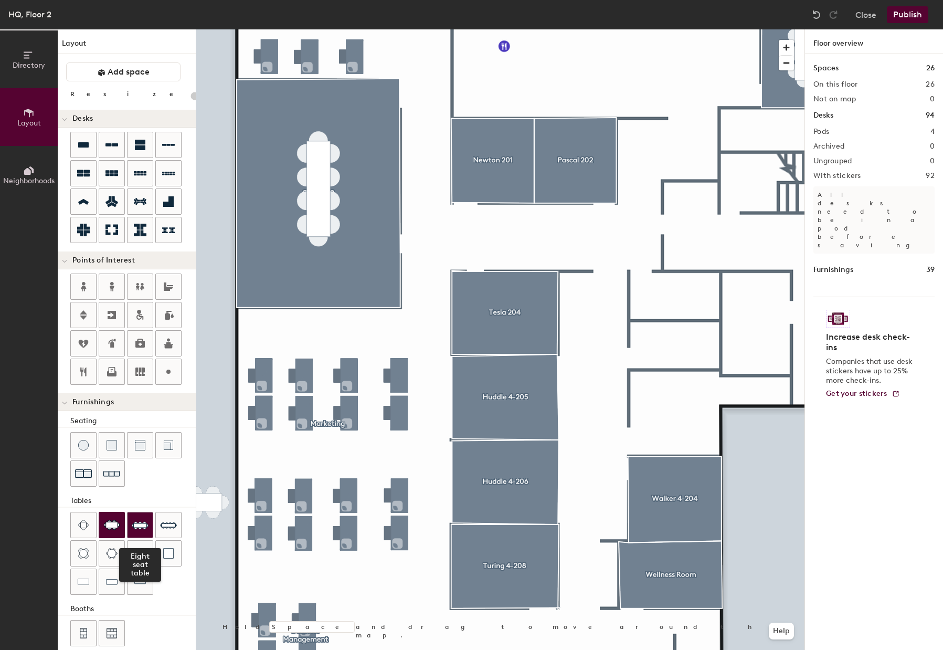
click at [136, 520] on img at bounding box center [140, 525] width 17 height 17
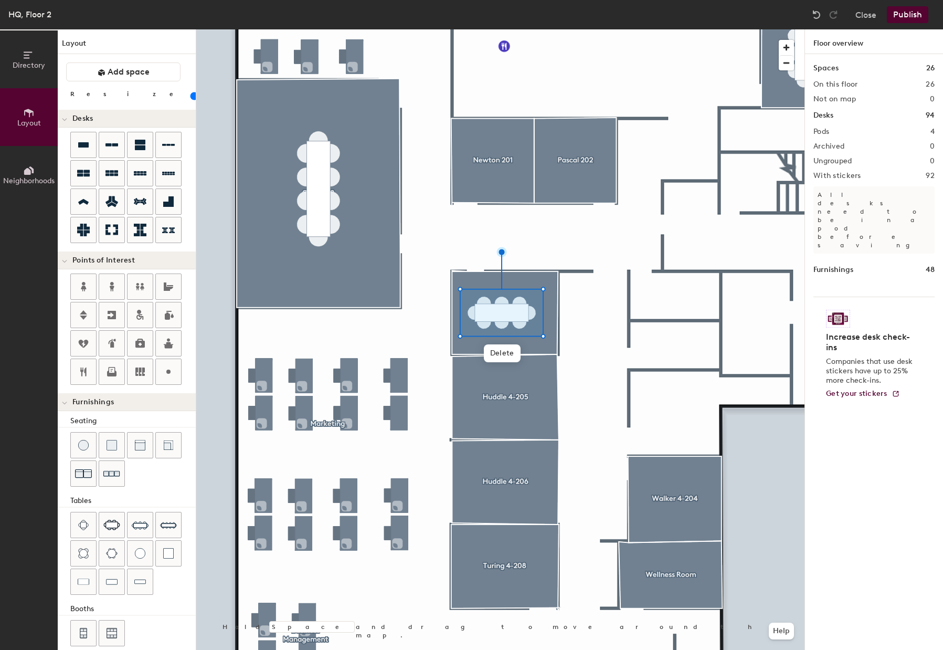
click at [126, 536] on div at bounding box center [132, 554] width 125 height 85
click at [136, 525] on img at bounding box center [140, 525] width 17 height 17
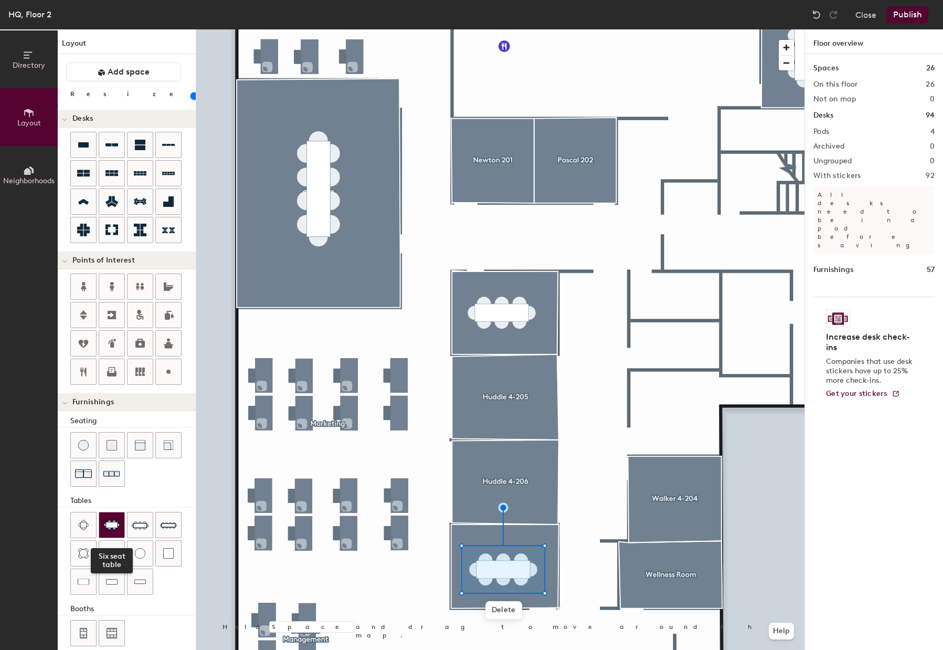
click at [106, 532] on div at bounding box center [111, 524] width 25 height 25
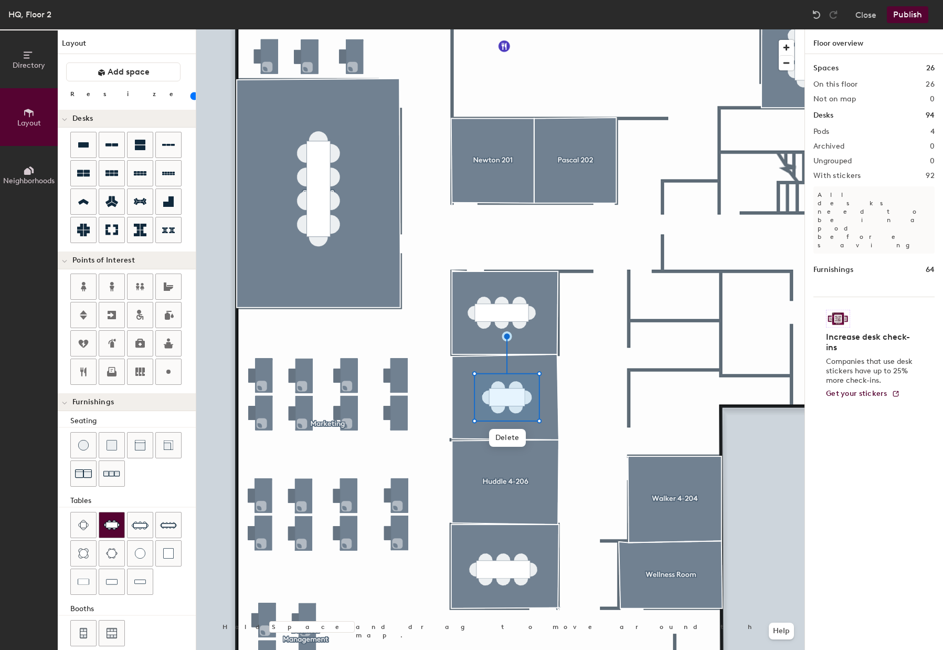
click at [116, 524] on img at bounding box center [111, 525] width 17 height 11
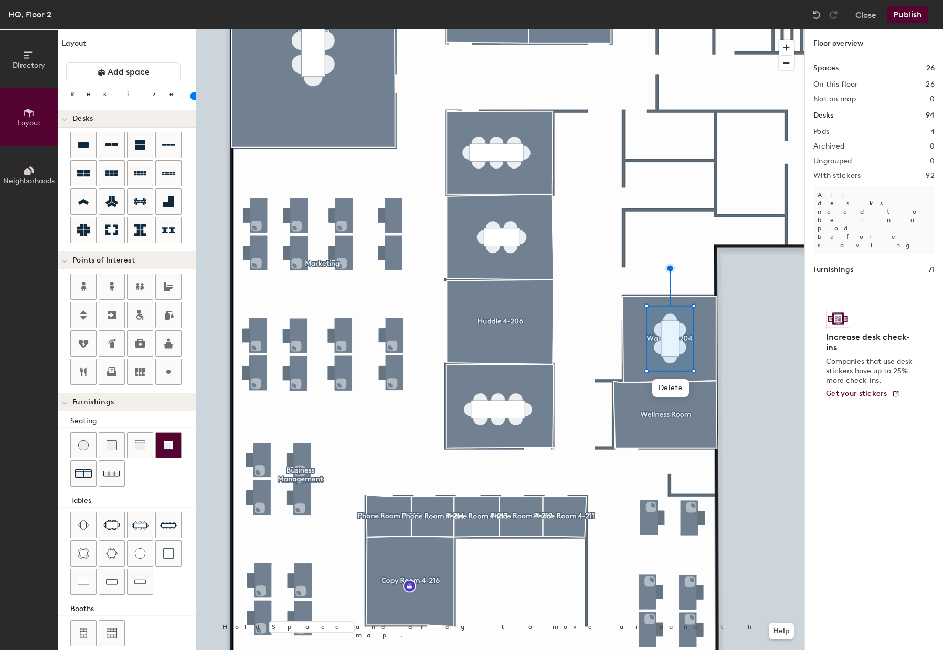
click at [175, 446] on div at bounding box center [168, 445] width 25 height 25
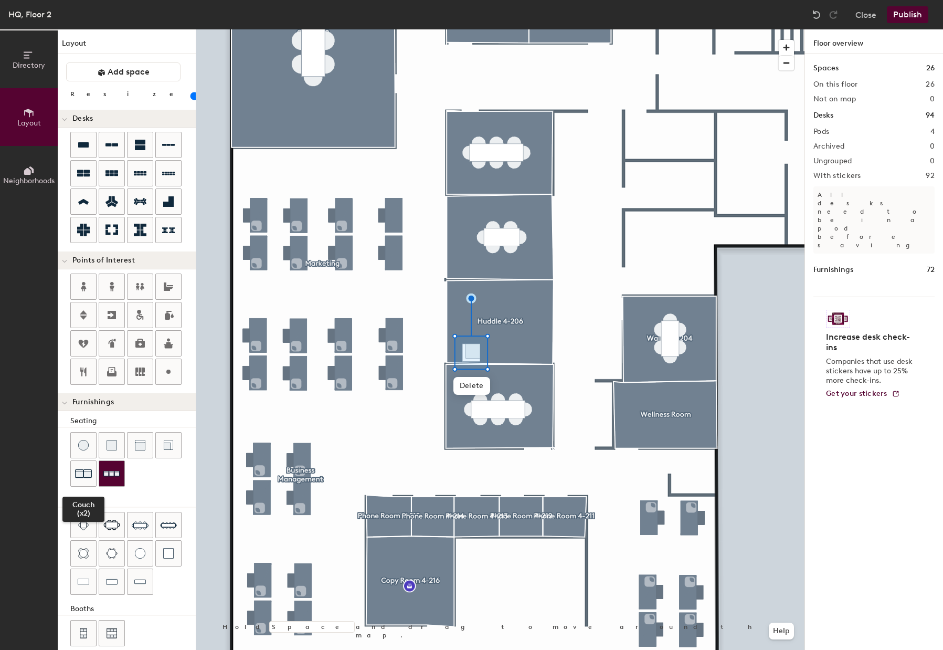
drag, startPoint x: 89, startPoint y: 471, endPoint x: 118, endPoint y: 477, distance: 30.0
click at [88, 471] on img at bounding box center [83, 473] width 17 height 17
click at [488, 382] on span "Delete" at bounding box center [498, 386] width 37 height 18
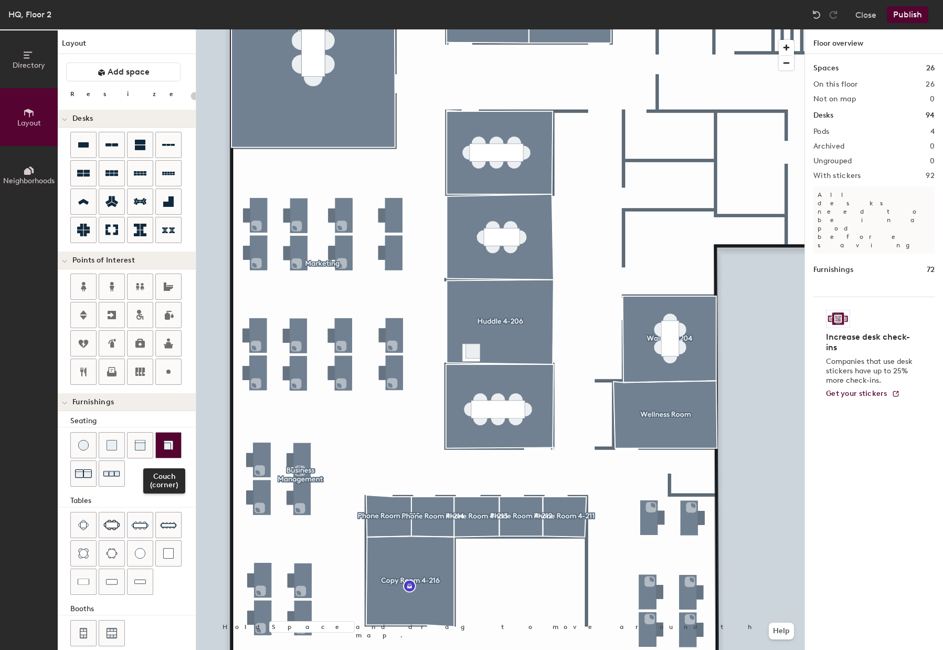
click at [172, 444] on img at bounding box center [168, 445] width 11 height 11
click at [144, 450] on img at bounding box center [140, 445] width 11 height 11
click at [156, 437] on div at bounding box center [168, 445] width 25 height 25
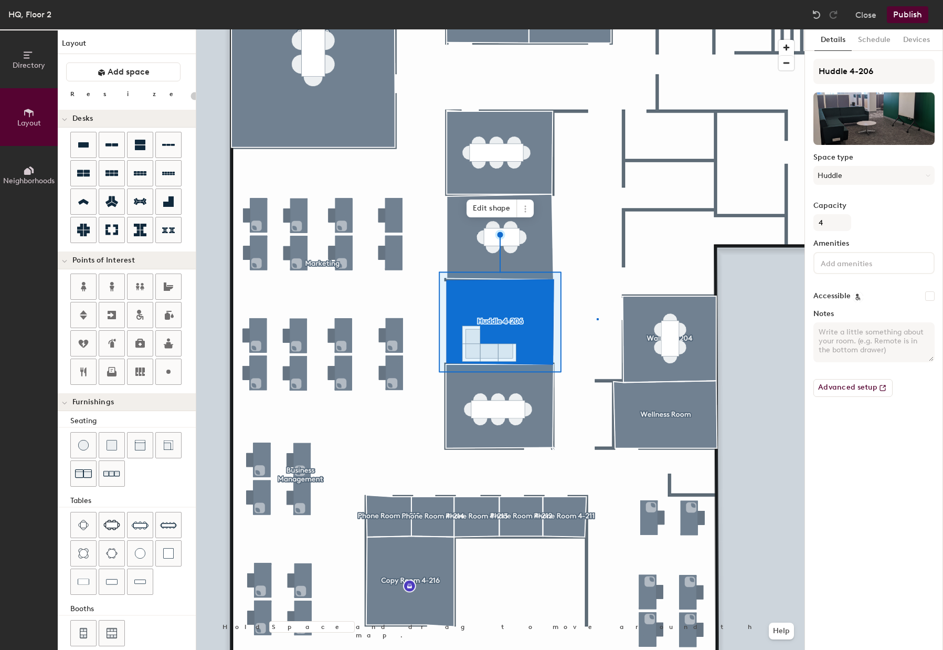
click at [597, 29] on div at bounding box center [500, 29] width 608 height 0
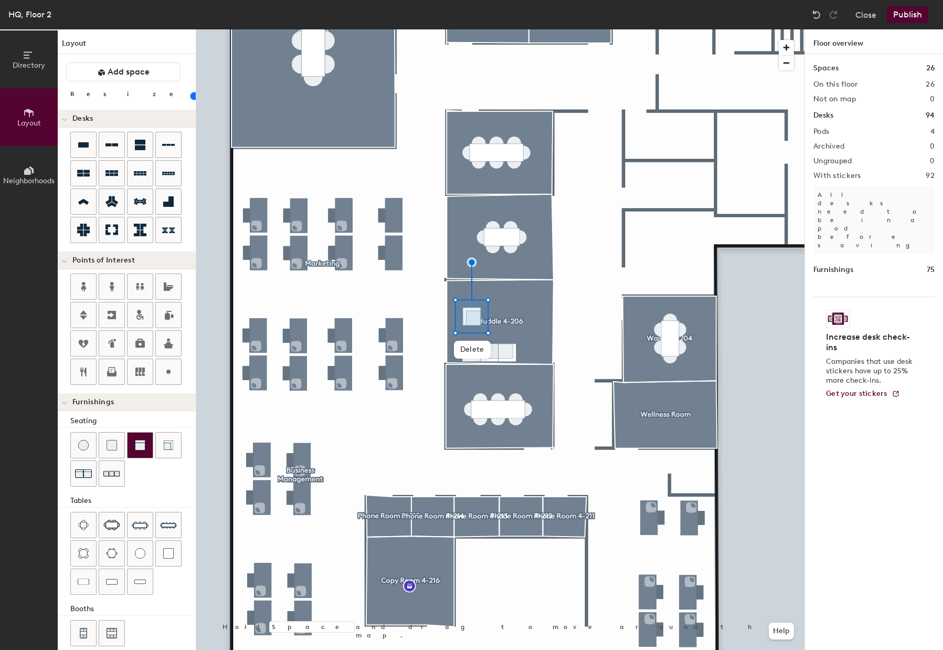
click at [145, 448] on div at bounding box center [140, 445] width 25 height 25
type input "40"
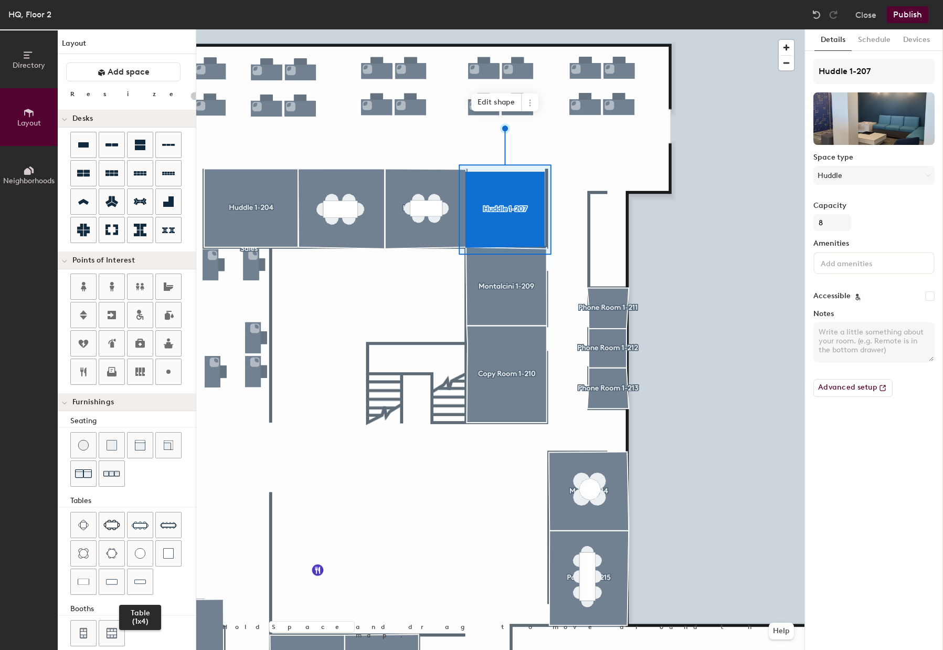
scroll to position [13, 0]
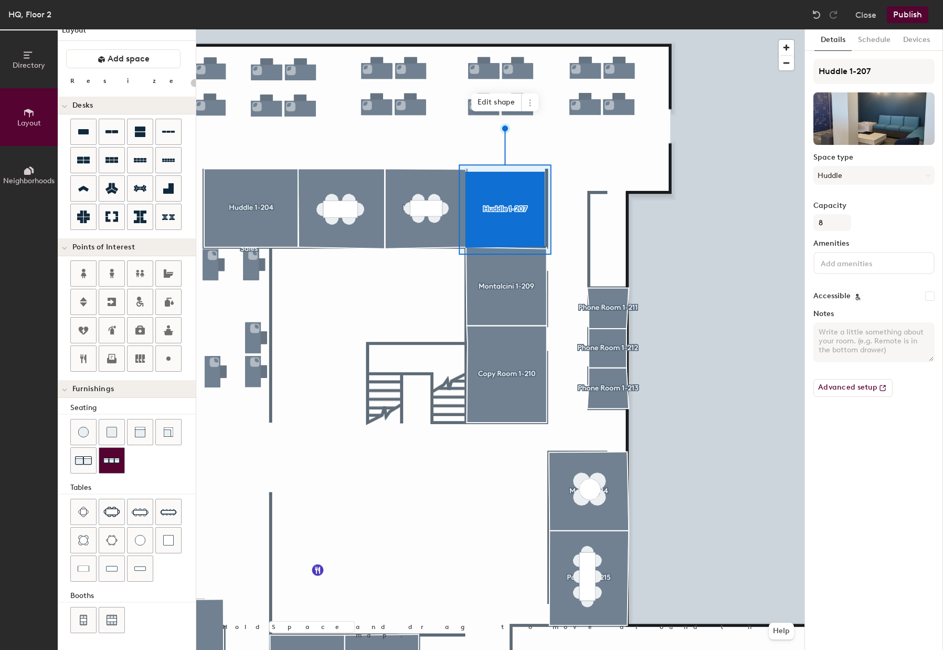
click at [110, 461] on img at bounding box center [111, 461] width 17 height 16
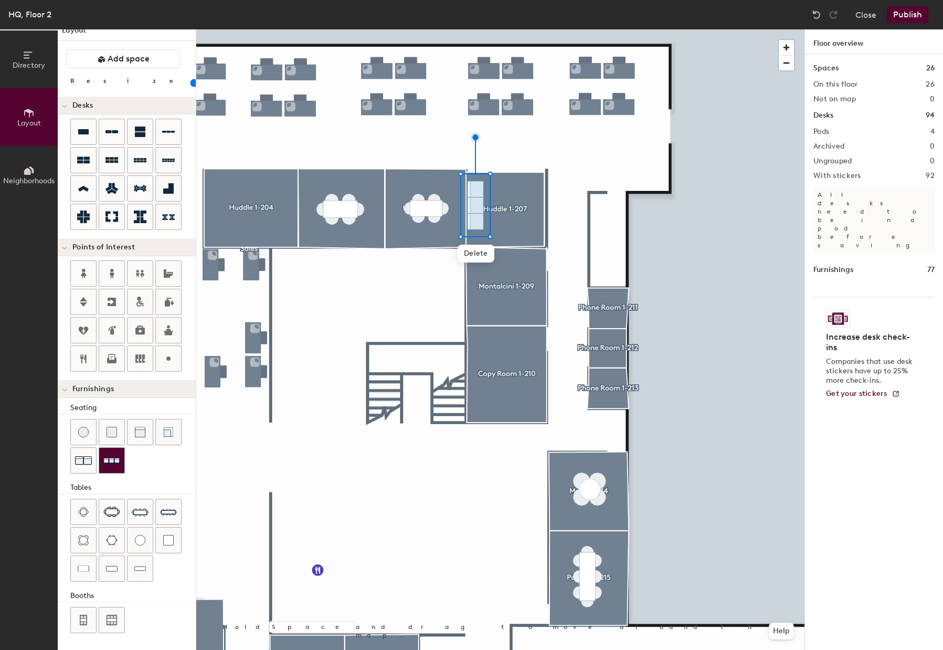
click at [120, 460] on img at bounding box center [111, 461] width 17 height 16
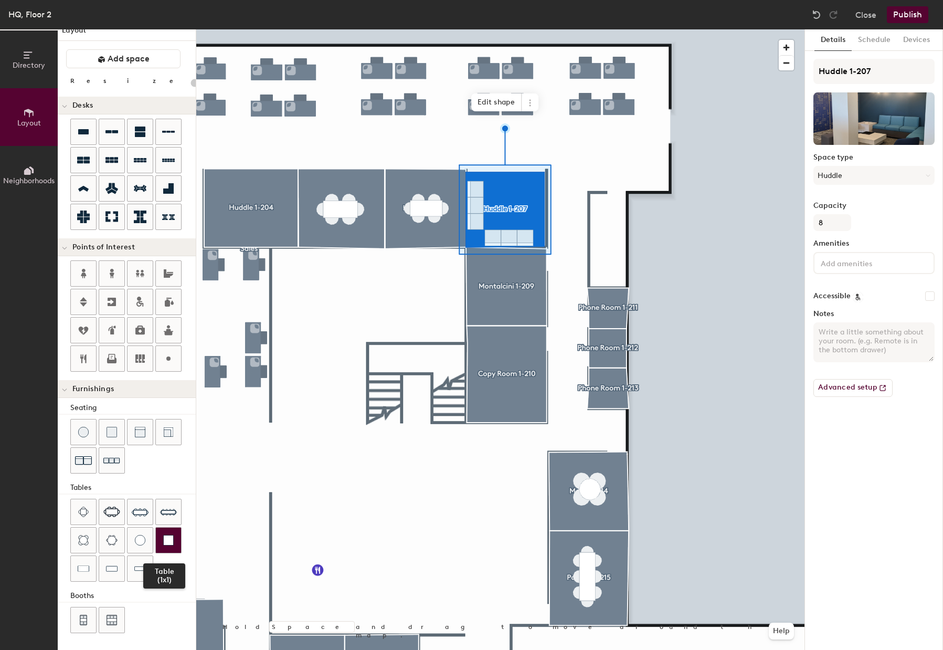
click at [170, 540] on img at bounding box center [168, 540] width 11 height 11
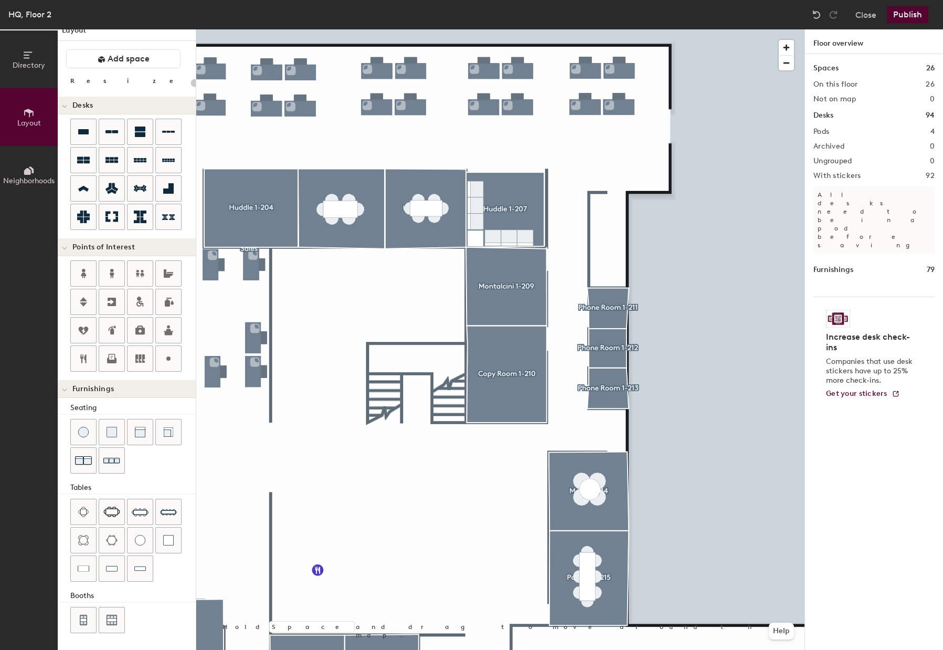
scroll to position [0, 0]
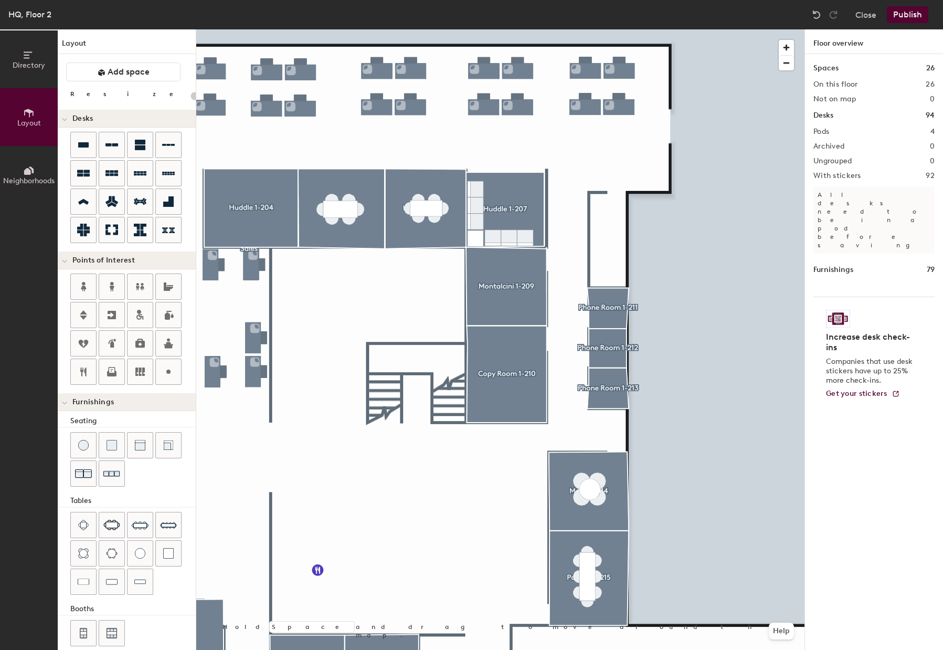
click at [906, 9] on button "Publish" at bounding box center [907, 14] width 41 height 17
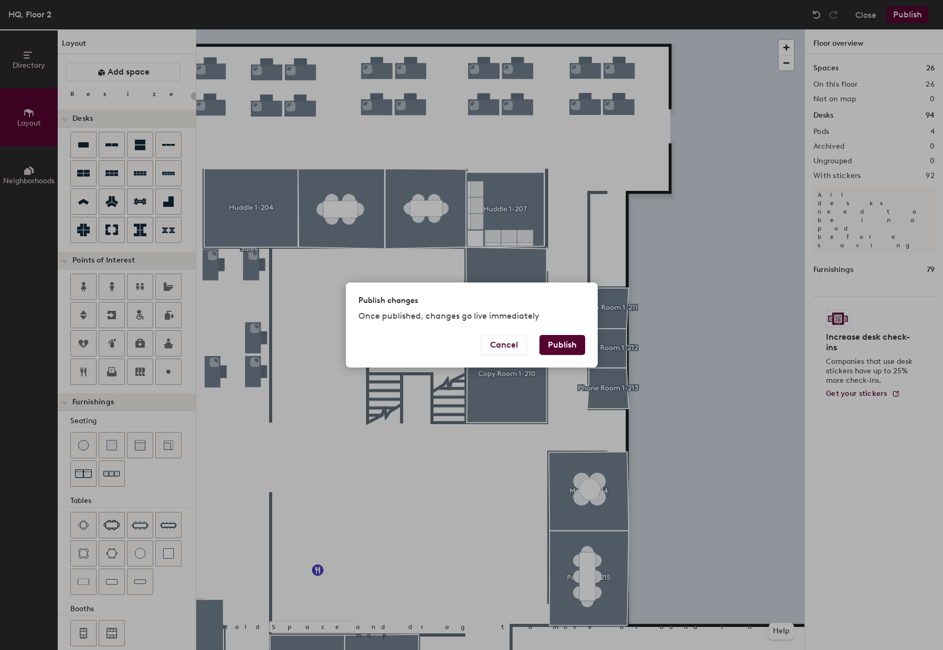
click at [576, 347] on button "Publish" at bounding box center [563, 345] width 46 height 20
type input "20"
